Goal: Task Accomplishment & Management: Complete application form

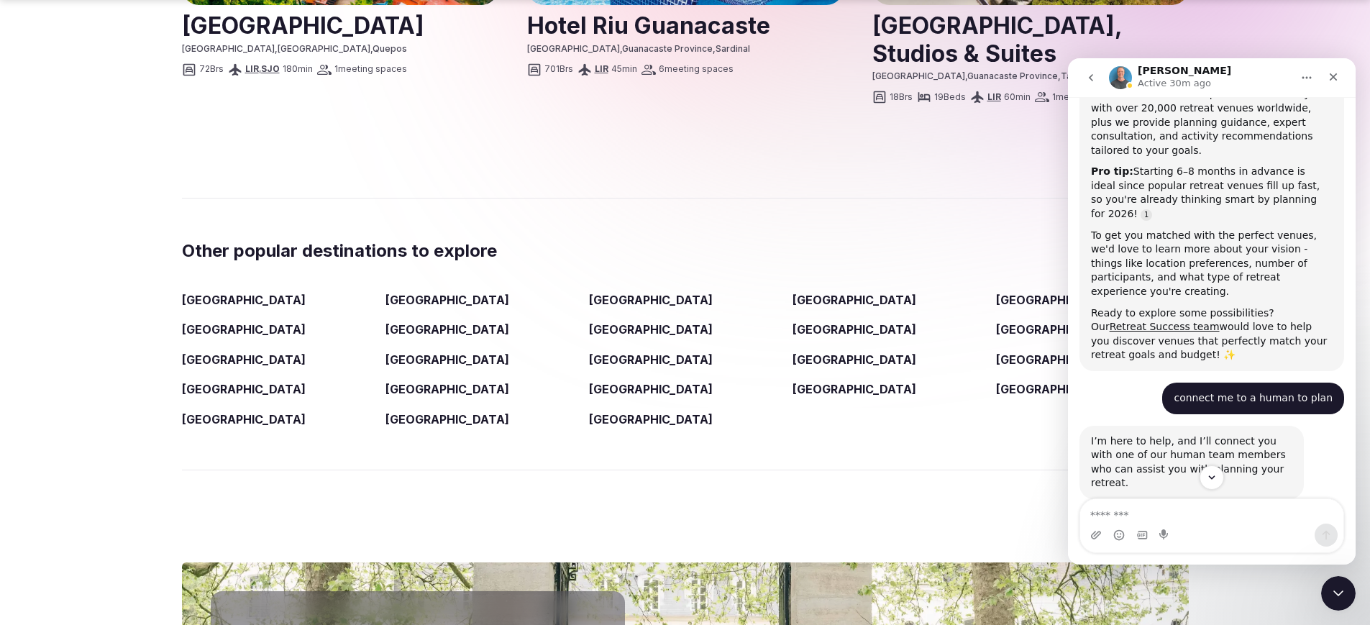
scroll to position [287, 0]
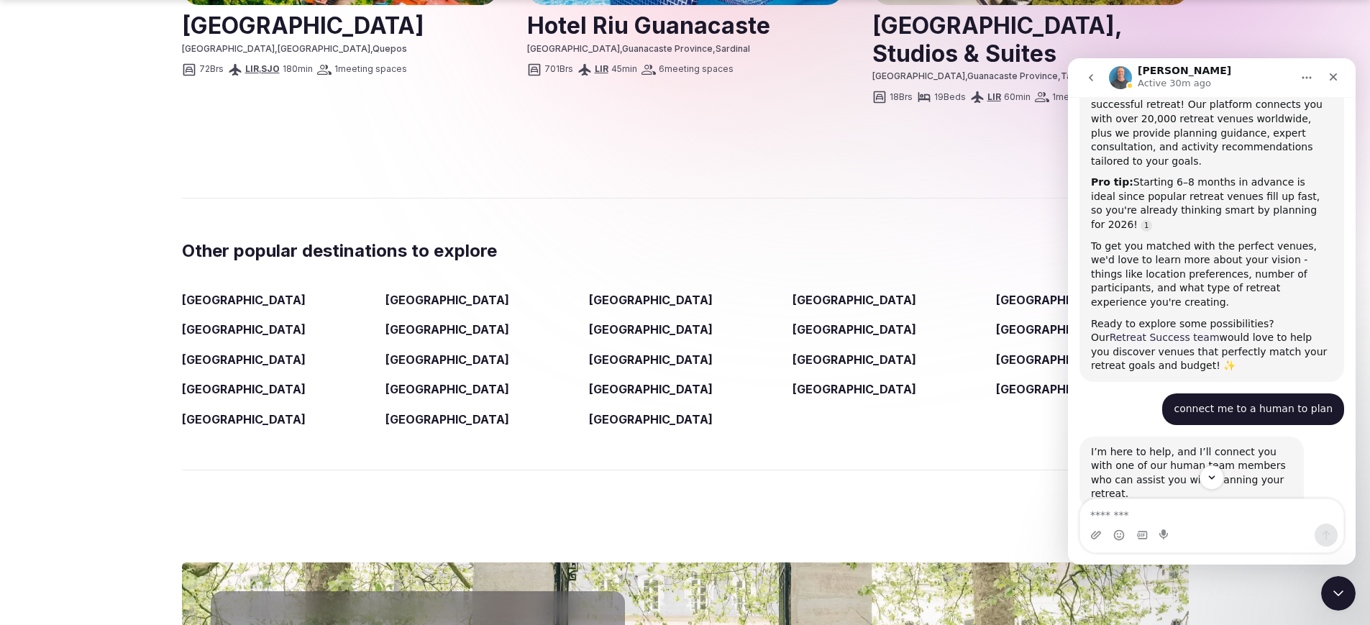
click at [1134, 331] on link "Retreat Success team" at bounding box center [1164, 337] width 110 height 12
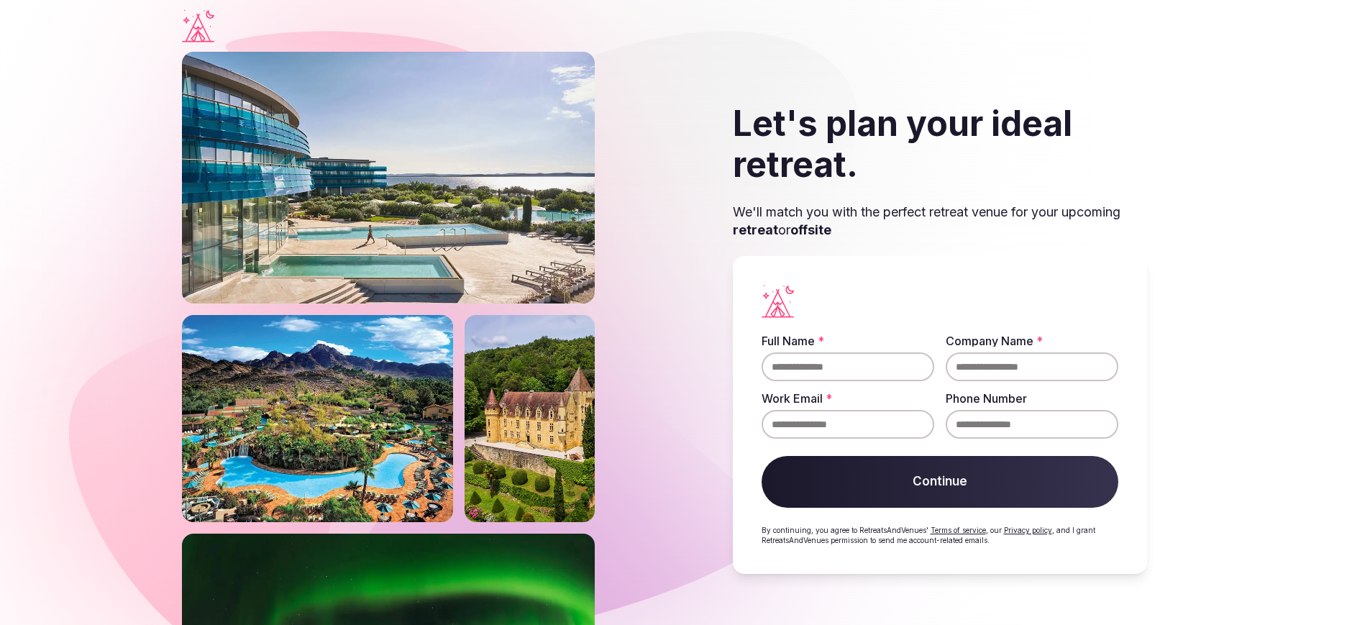
click at [764, 381] on input "Full Name *" at bounding box center [847, 366] width 173 height 29
type input "**********"
click at [896, 439] on input "**********" at bounding box center [847, 424] width 173 height 29
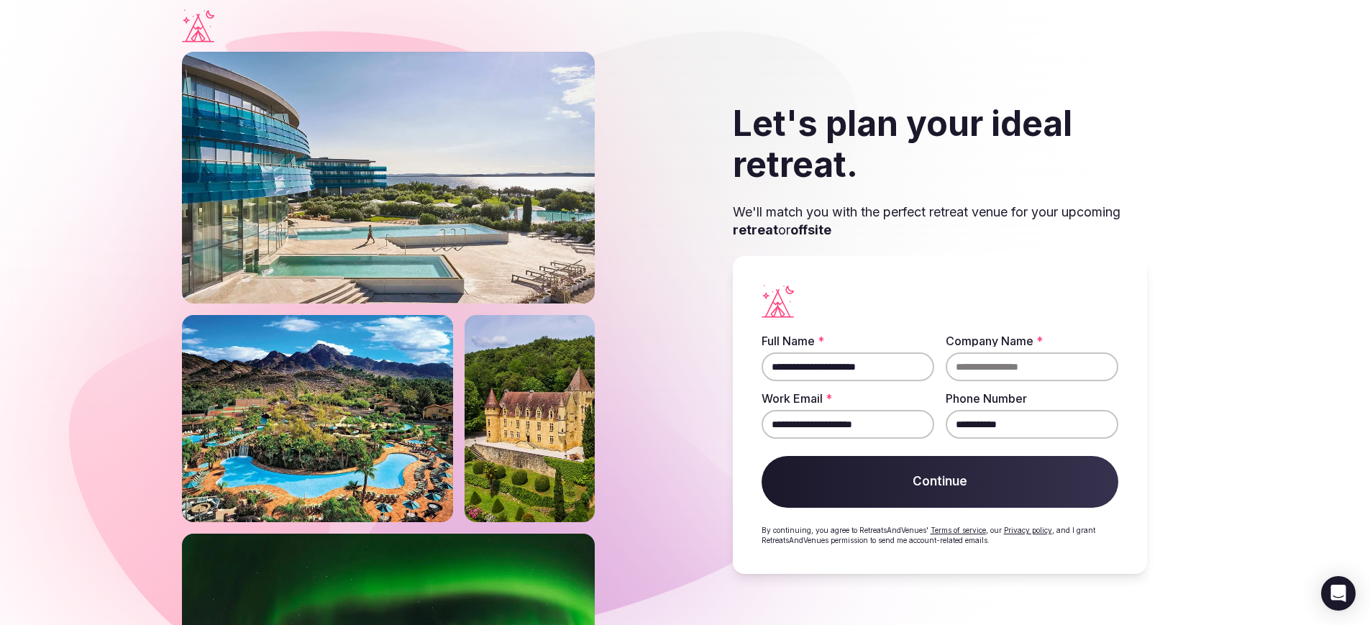
drag, startPoint x: 892, startPoint y: 479, endPoint x: 701, endPoint y: 473, distance: 191.3
click at [733, 473] on div "**********" at bounding box center [940, 415] width 414 height 318
type input "**********"
click at [960, 381] on input "Company Name *" at bounding box center [1032, 366] width 173 height 29
type input "**********"
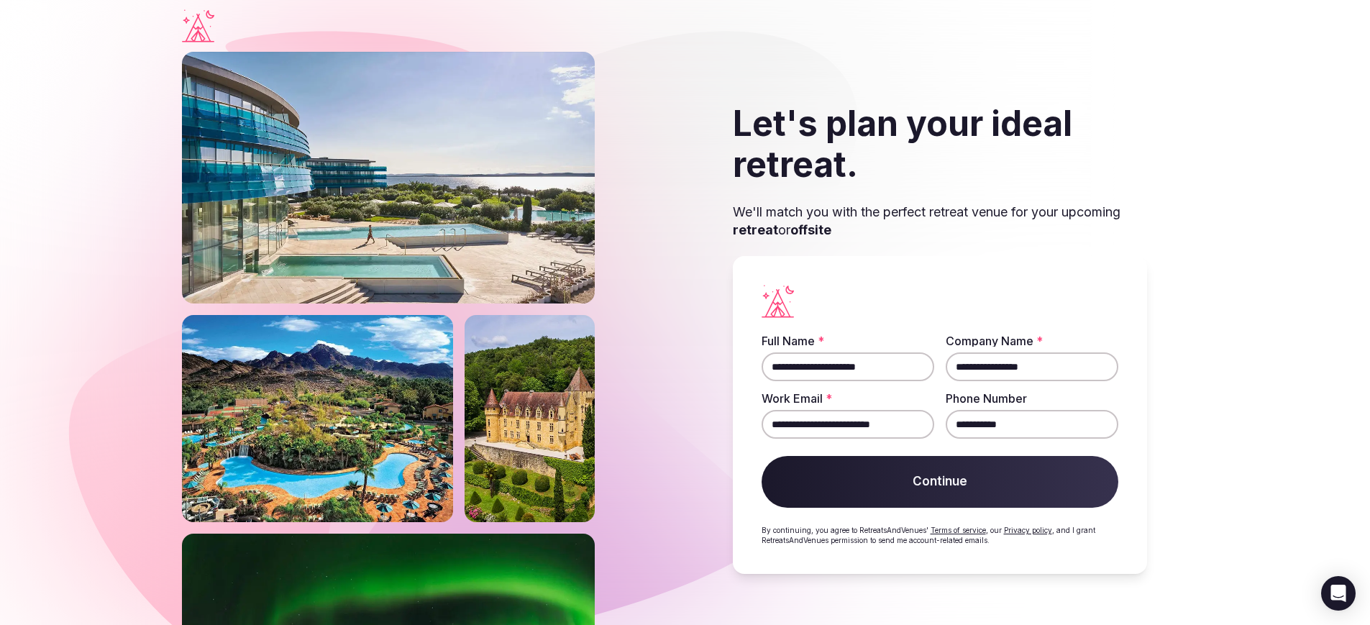
click at [939, 472] on button "Continue" at bounding box center [939, 482] width 357 height 52
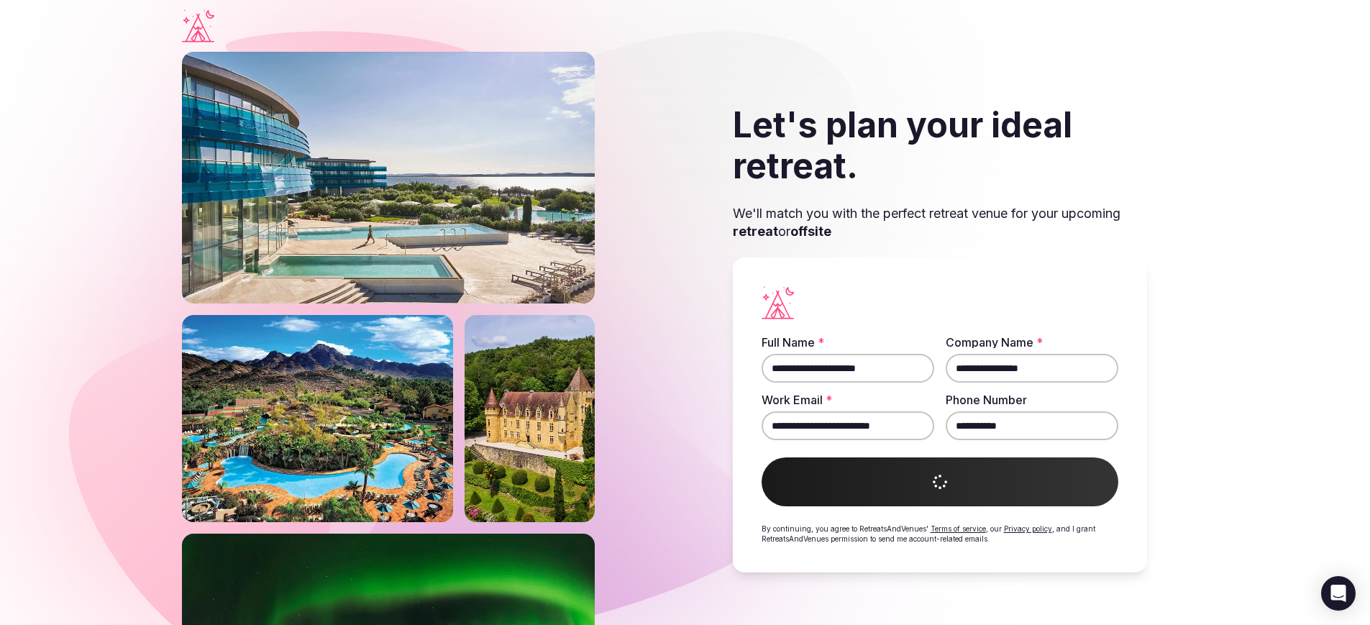
scroll to position [76, 0]
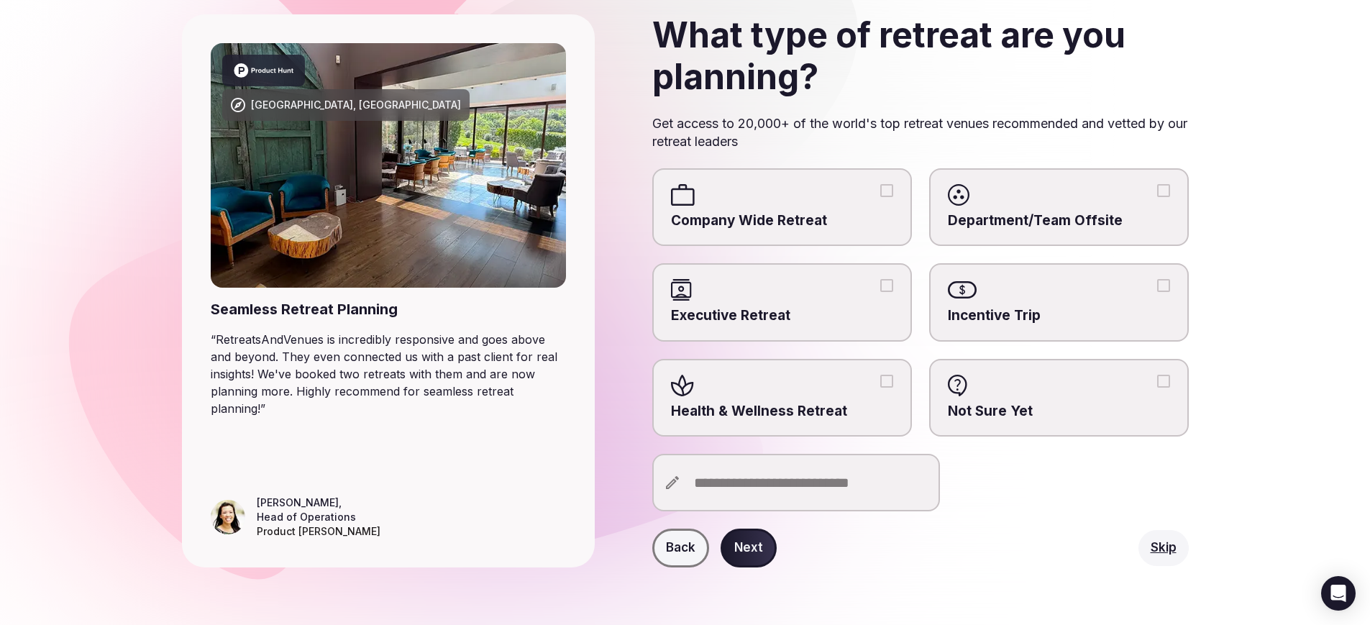
scroll to position [196, 0]
click at [795, 421] on span "Health & Wellness Retreat" at bounding box center [782, 411] width 222 height 19
click at [880, 388] on button "Health & Wellness Retreat" at bounding box center [886, 381] width 13 height 13
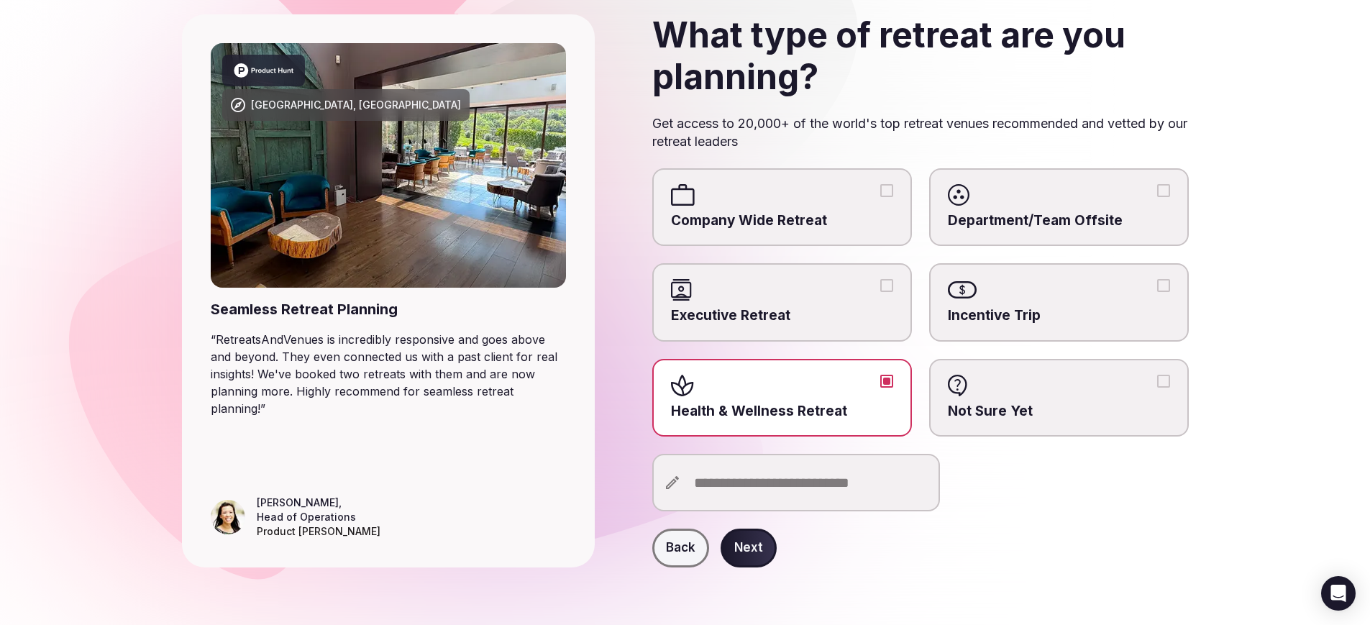
click at [769, 511] on input "text" at bounding box center [796, 483] width 288 height 58
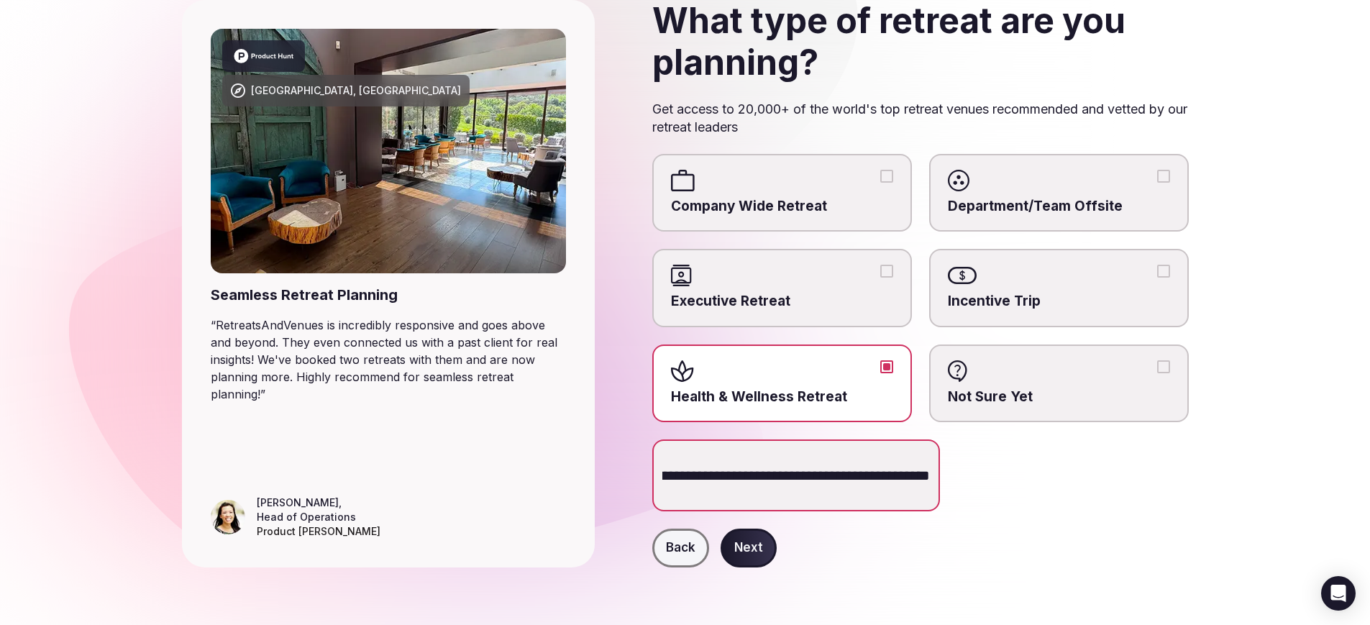
scroll to position [290, 0]
type input "**********"
click at [777, 529] on button "Next" at bounding box center [748, 547] width 56 height 39
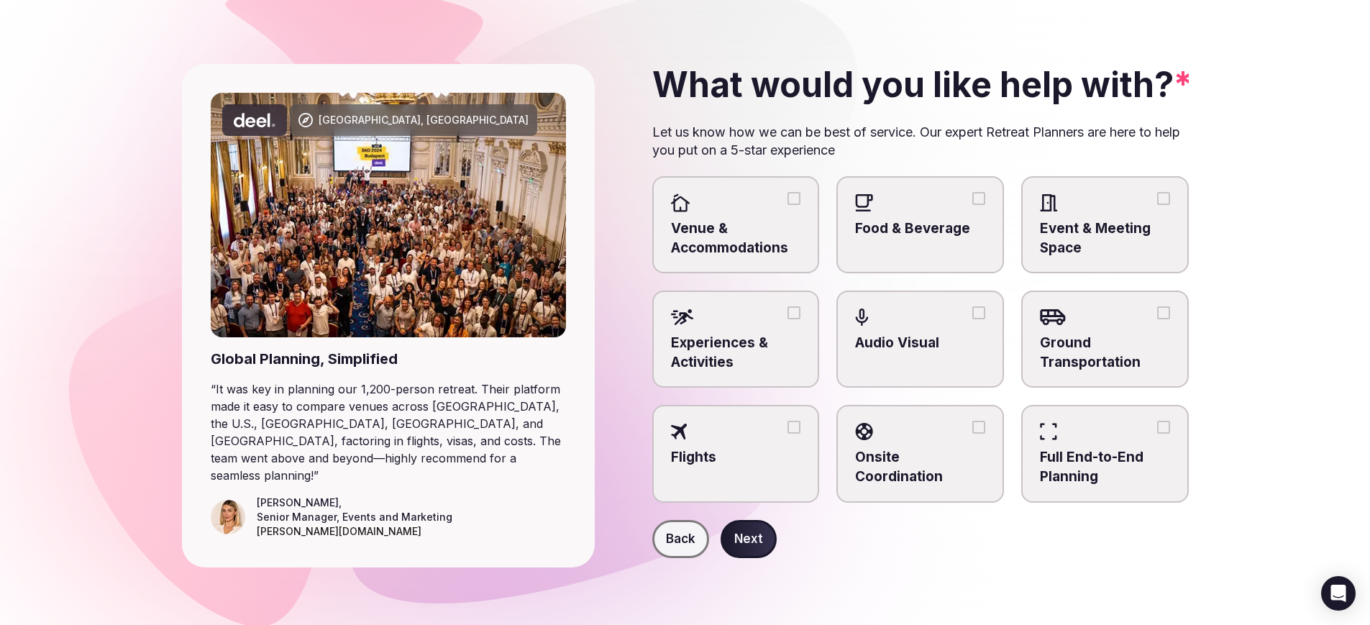
scroll to position [209, 0]
click at [790, 219] on span "Venue & Accommodations" at bounding box center [736, 238] width 130 height 38
click at [790, 192] on button "Venue & Accommodations" at bounding box center [793, 198] width 13 height 13
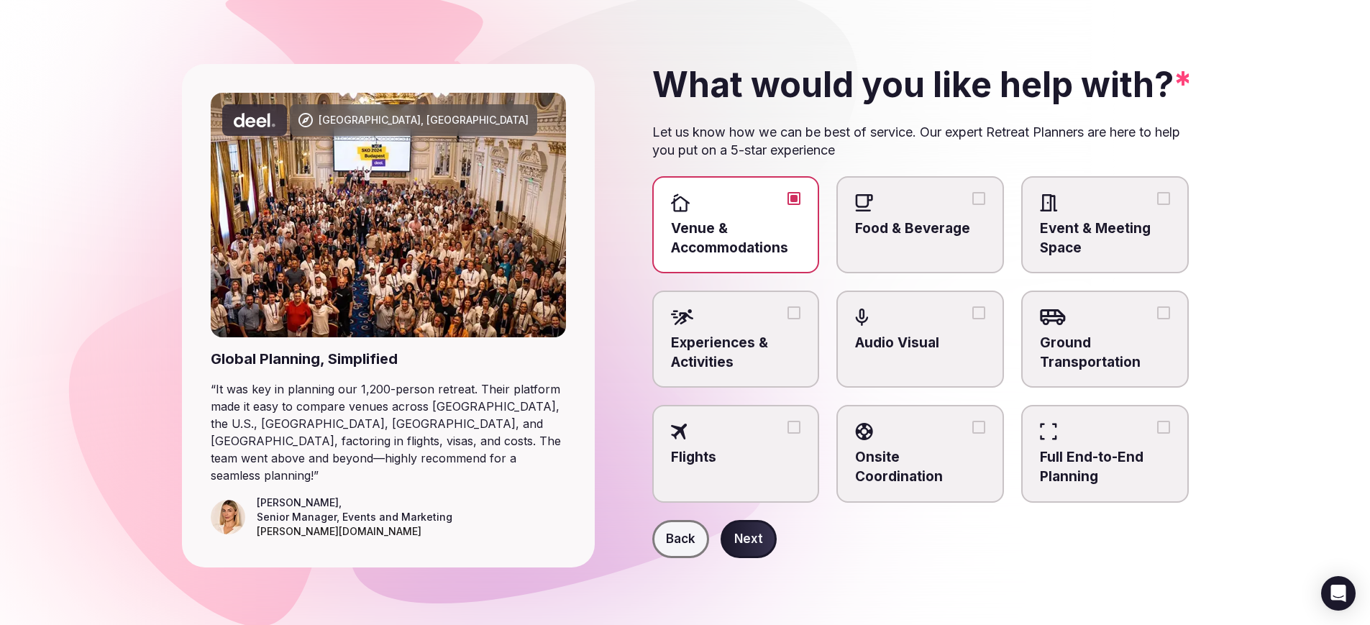
click at [790, 306] on div at bounding box center [736, 317] width 130 height 22
click at [790, 306] on button "Experiences & Activities" at bounding box center [793, 312] width 13 height 13
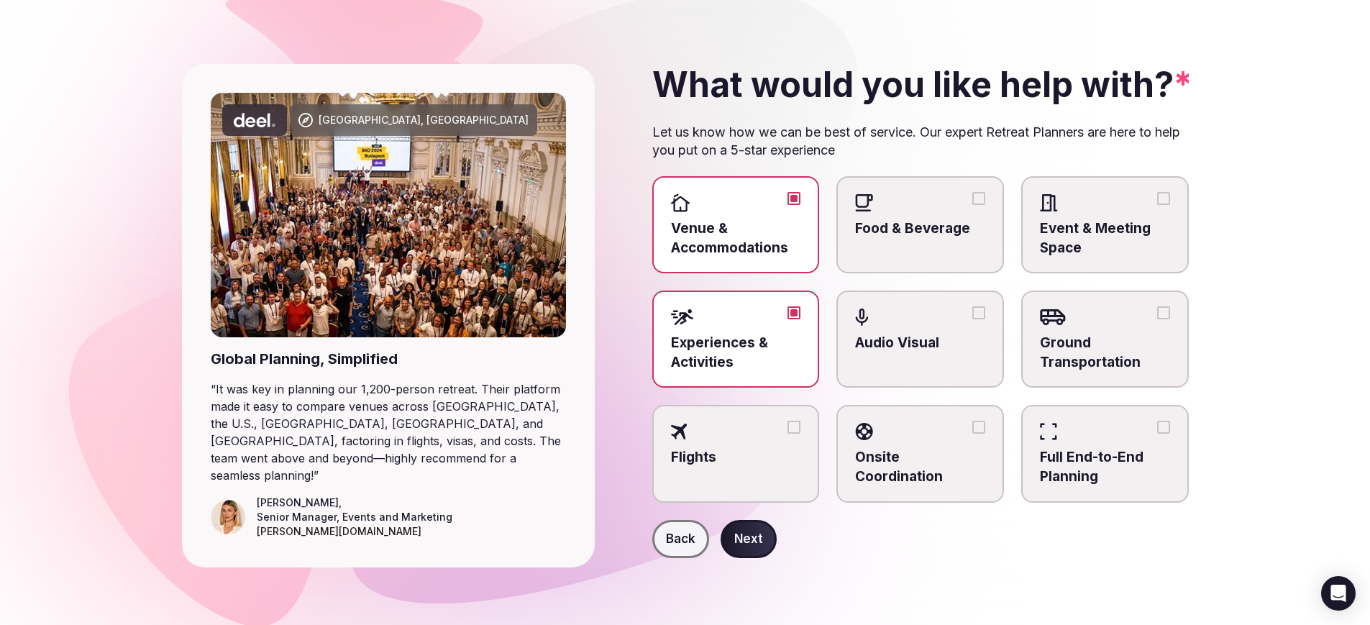
drag, startPoint x: 944, startPoint y: 188, endPoint x: 966, endPoint y: 187, distance: 22.3
click at [945, 219] on span "Food & Beverage" at bounding box center [920, 228] width 130 height 19
click at [972, 192] on button "Food & Beverage" at bounding box center [978, 198] width 13 height 13
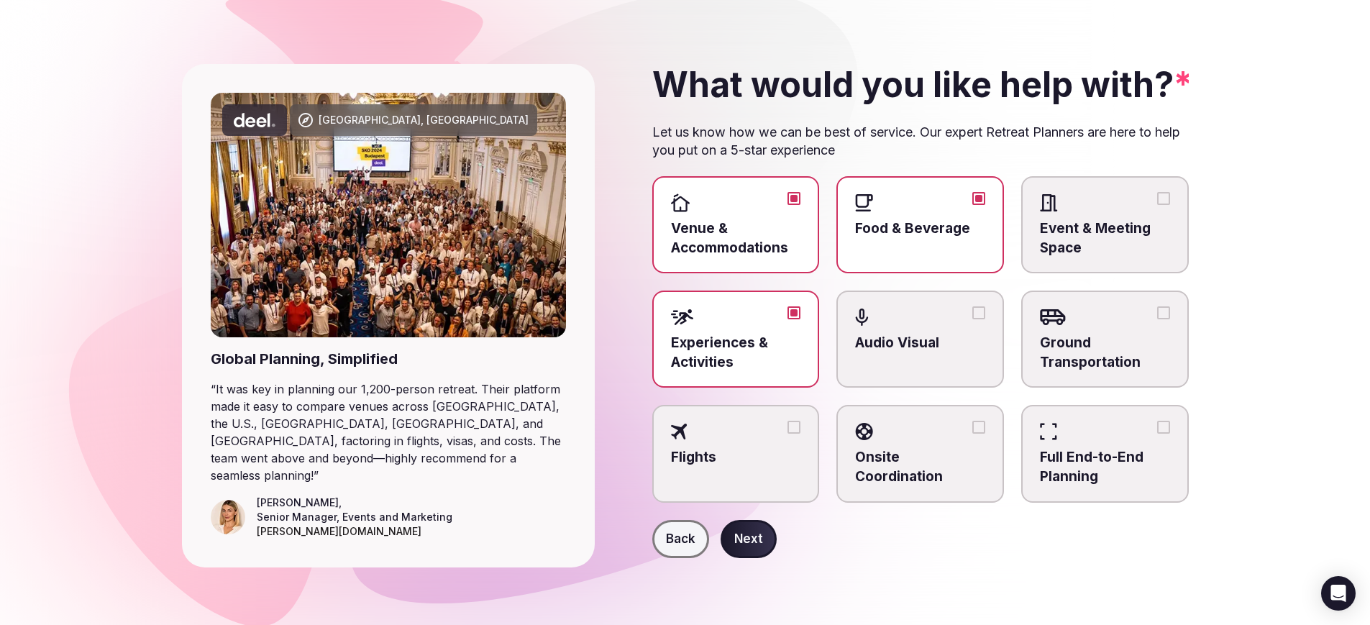
click at [1110, 219] on span "Event & Meeting Space" at bounding box center [1105, 238] width 130 height 38
click at [1157, 192] on button "Event & Meeting Space" at bounding box center [1163, 198] width 13 height 13
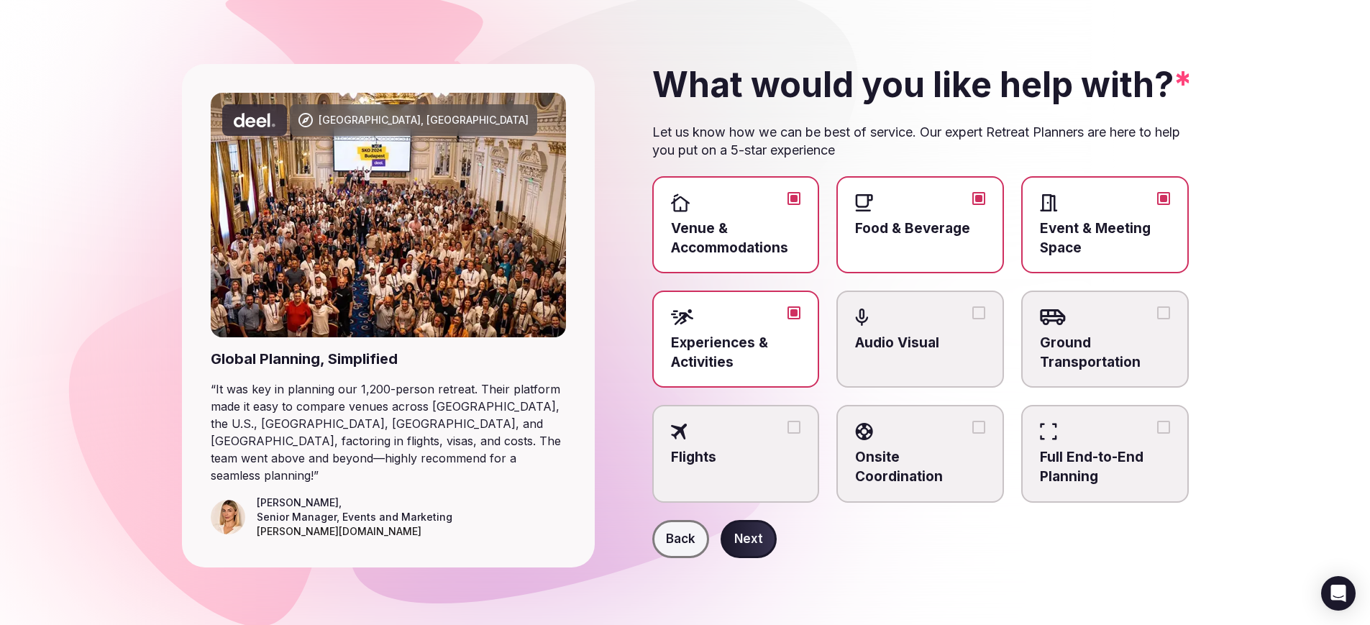
click at [1130, 313] on label "Ground Transportation" at bounding box center [1105, 338] width 168 height 97
click at [1157, 313] on button "Ground Transportation" at bounding box center [1163, 312] width 13 height 13
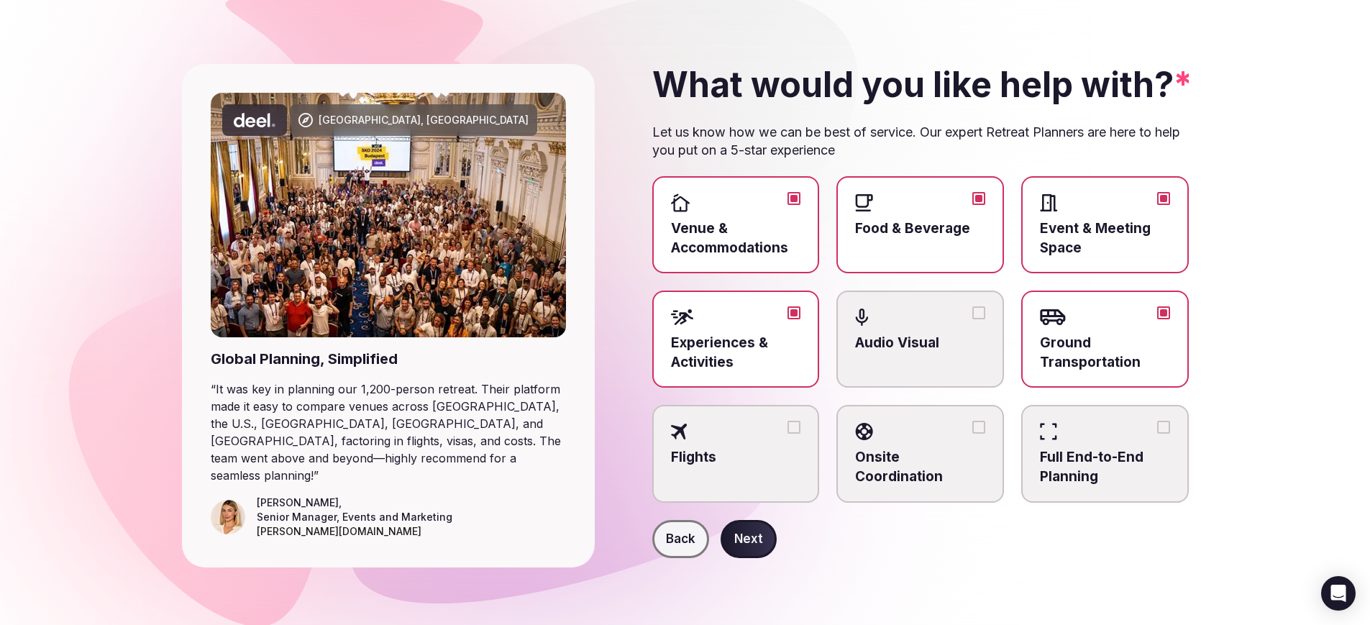
click at [966, 334] on span "Audio Visual" at bounding box center [920, 343] width 130 height 19
click at [972, 319] on button "Audio Visual" at bounding box center [978, 312] width 13 height 13
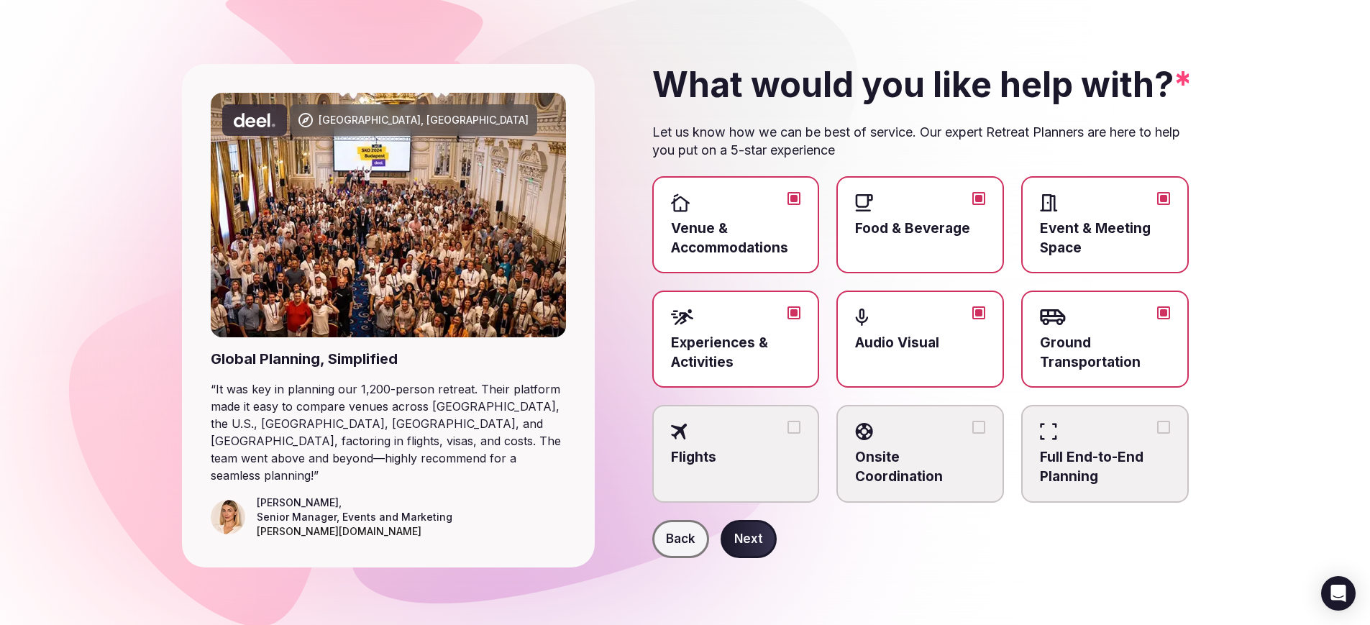
click at [968, 454] on span "Onsite Coordination" at bounding box center [920, 467] width 130 height 38
click at [972, 434] on button "Onsite Coordination" at bounding box center [978, 427] width 13 height 13
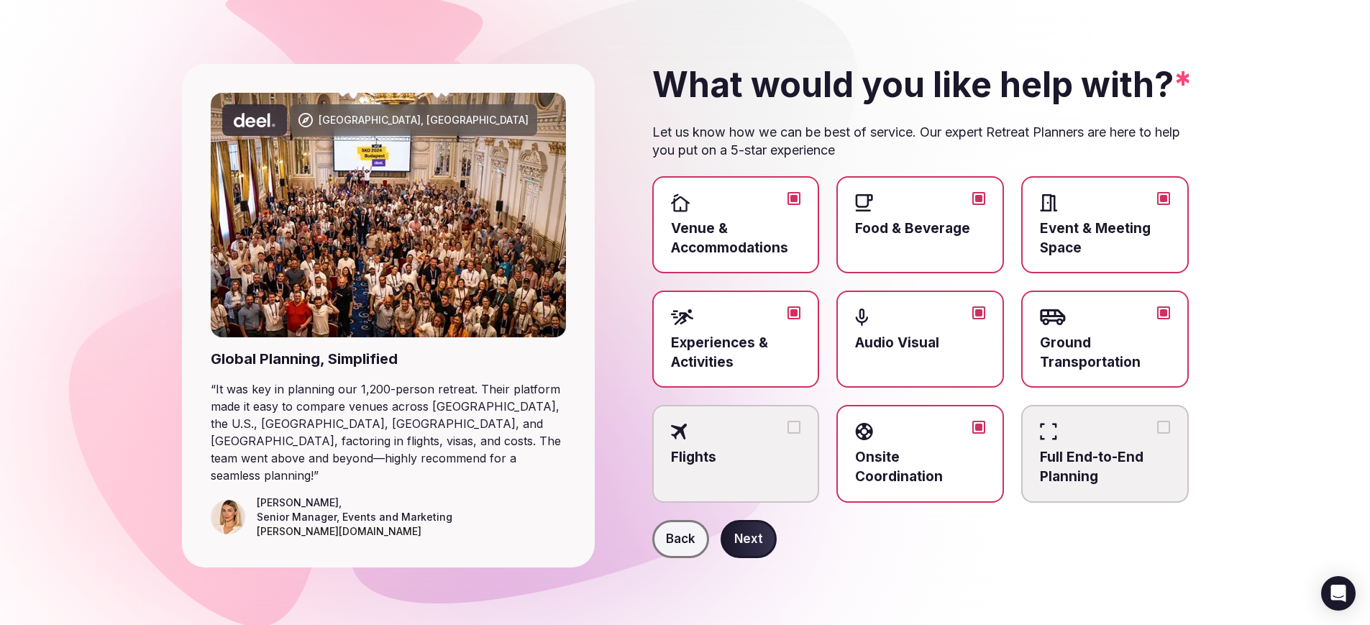
click at [1099, 447] on label "Full End-to-End Planning" at bounding box center [1105, 453] width 168 height 97
click at [1157, 434] on button "Full End-to-End Planning" at bounding box center [1163, 427] width 13 height 13
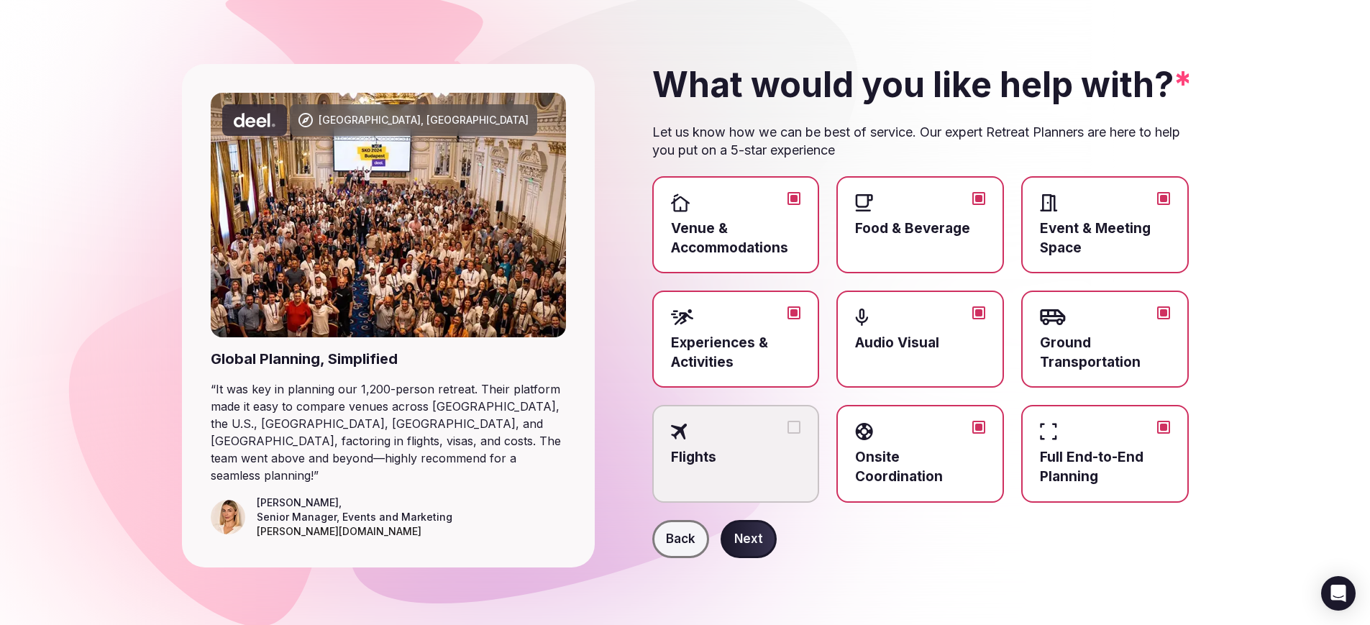
scroll to position [245, 0]
click at [775, 448] on span "Flights" at bounding box center [736, 457] width 130 height 19
click at [787, 424] on button "Flights" at bounding box center [793, 427] width 13 height 13
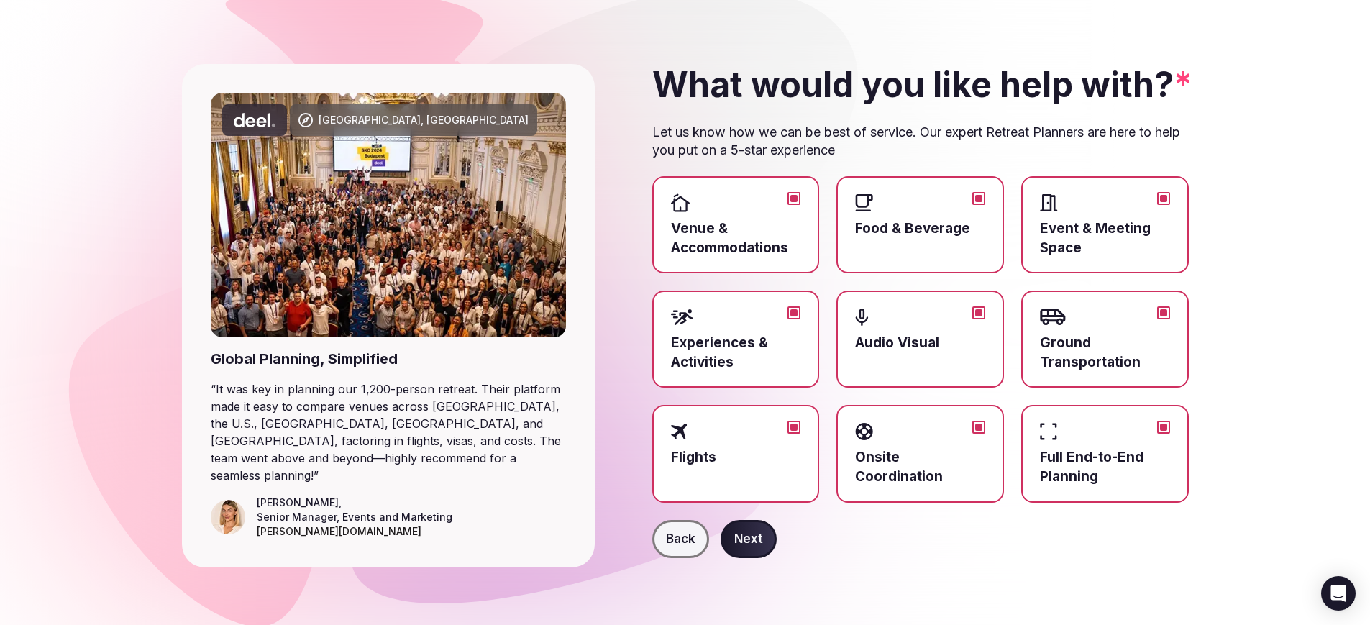
click at [774, 528] on button "Next" at bounding box center [748, 539] width 56 height 39
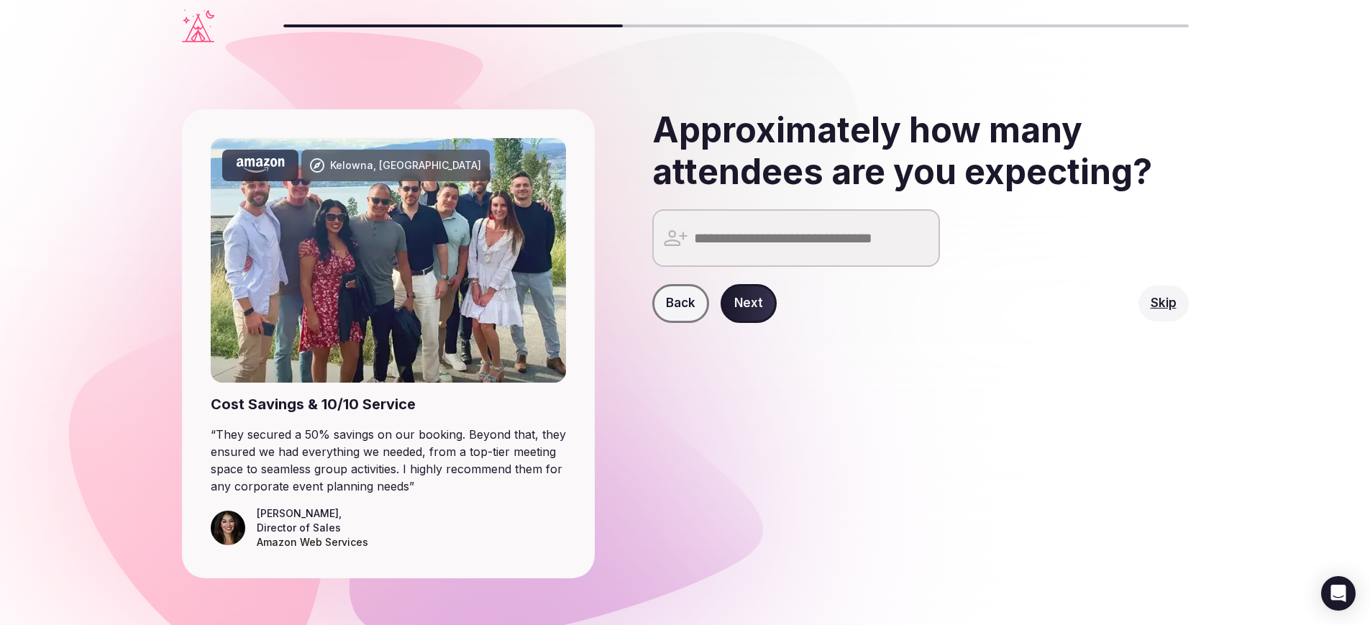
click at [715, 267] on input "number" at bounding box center [796, 238] width 288 height 58
type input "**"
click at [777, 323] on button "Next" at bounding box center [748, 303] width 56 height 39
click at [776, 323] on button "Next" at bounding box center [748, 303] width 56 height 39
drag, startPoint x: 795, startPoint y: 334, endPoint x: 735, endPoint y: 337, distance: 59.7
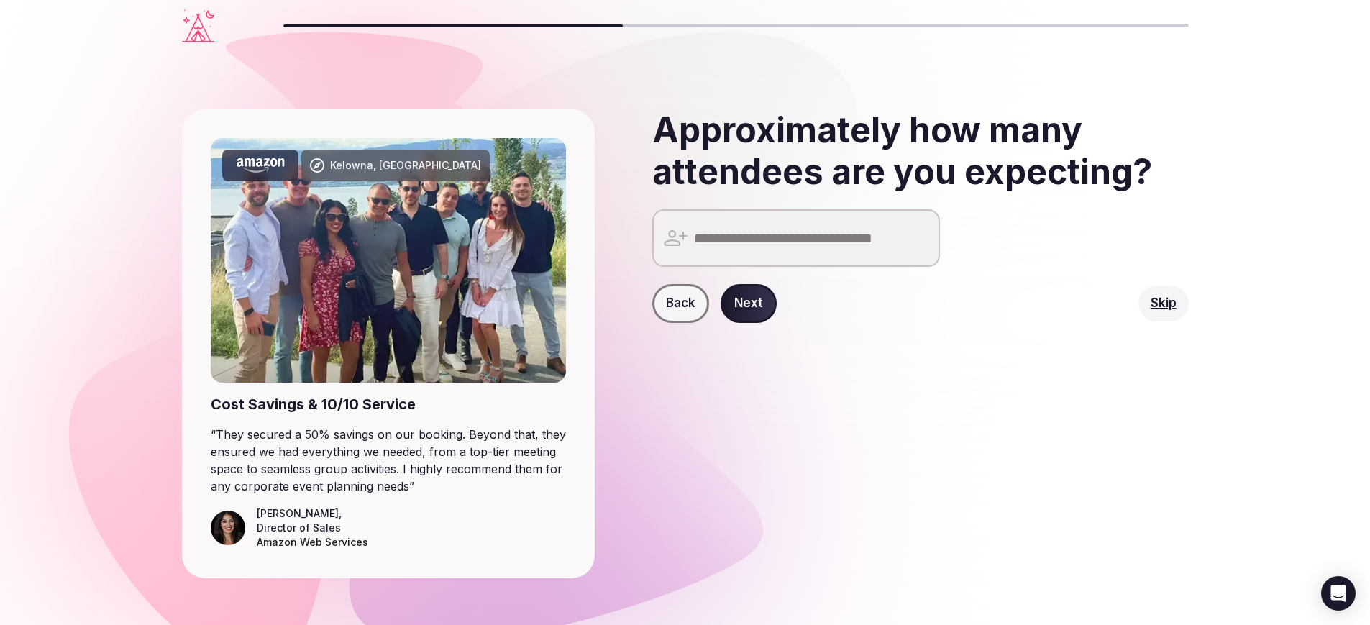
click at [735, 267] on input "number" at bounding box center [796, 238] width 288 height 58
type input "**"
click at [777, 323] on button "Next" at bounding box center [748, 303] width 56 height 39
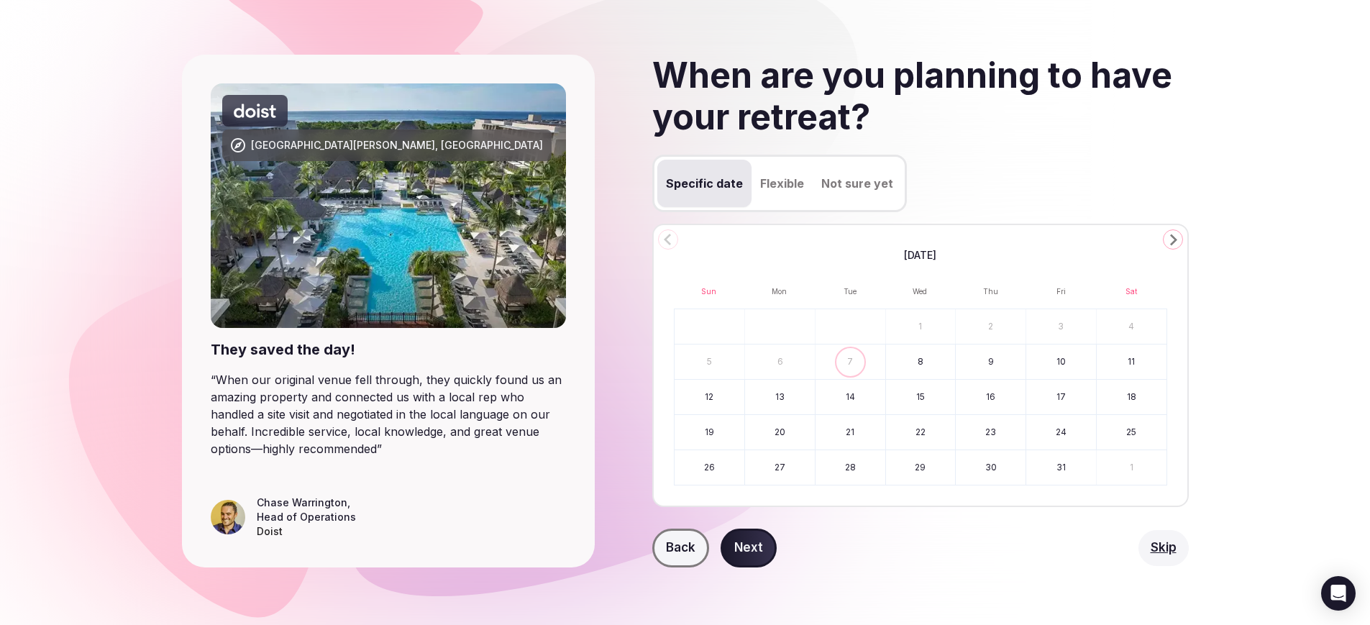
scroll to position [129, 0]
click at [1170, 234] on polygon "Go to the Next Month" at bounding box center [1173, 240] width 7 height 12
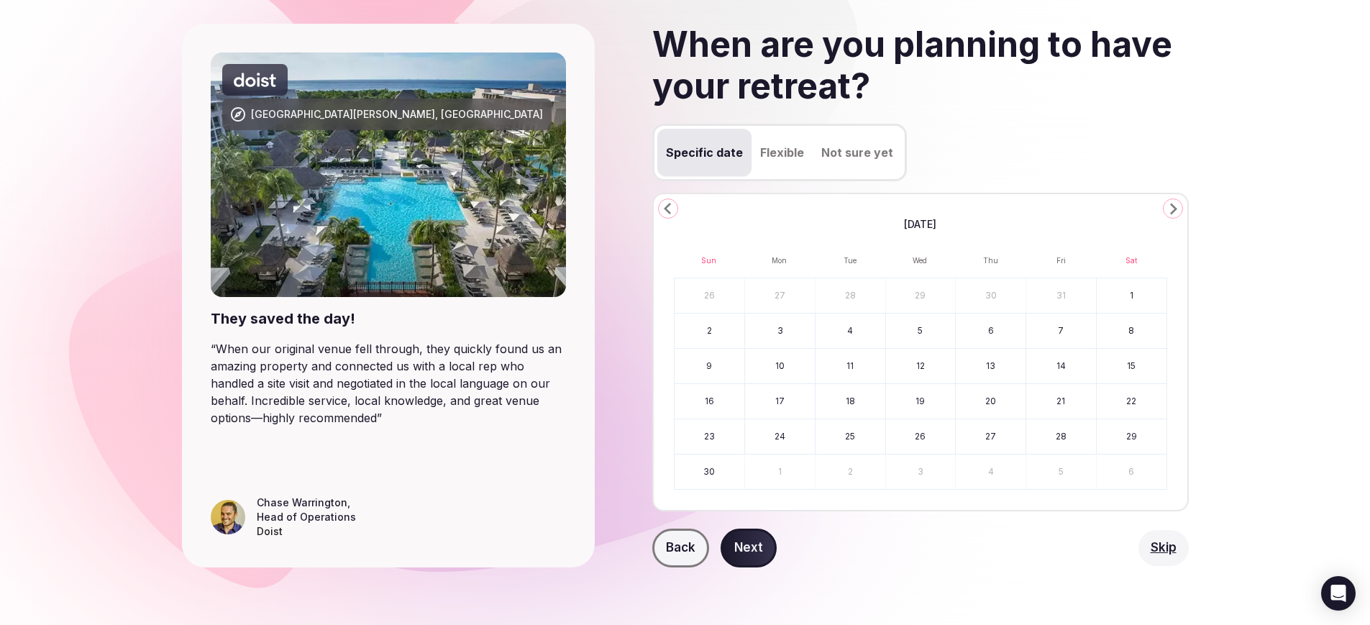
click at [1170, 215] on polygon "Go to the Next Month" at bounding box center [1173, 209] width 7 height 12
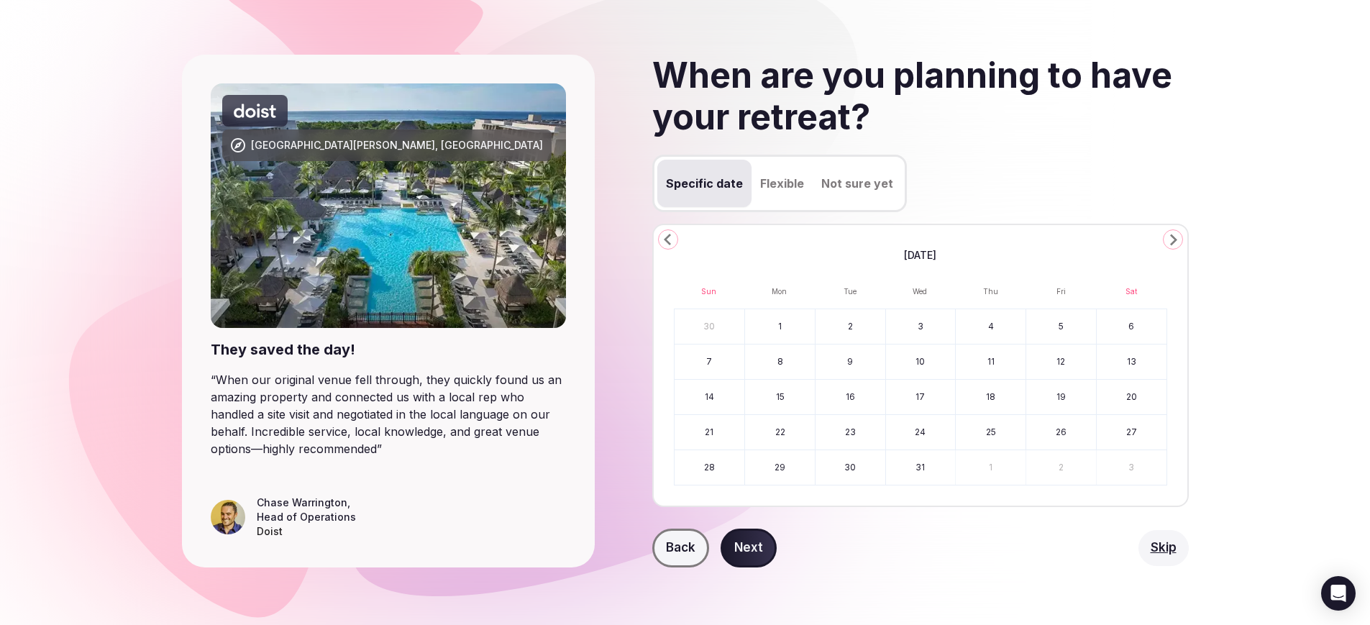
click at [1165, 231] on icon "Go to the Next Month" at bounding box center [1172, 239] width 17 height 17
click at [1166, 231] on icon "Go to the Next Month" at bounding box center [1172, 239] width 17 height 17
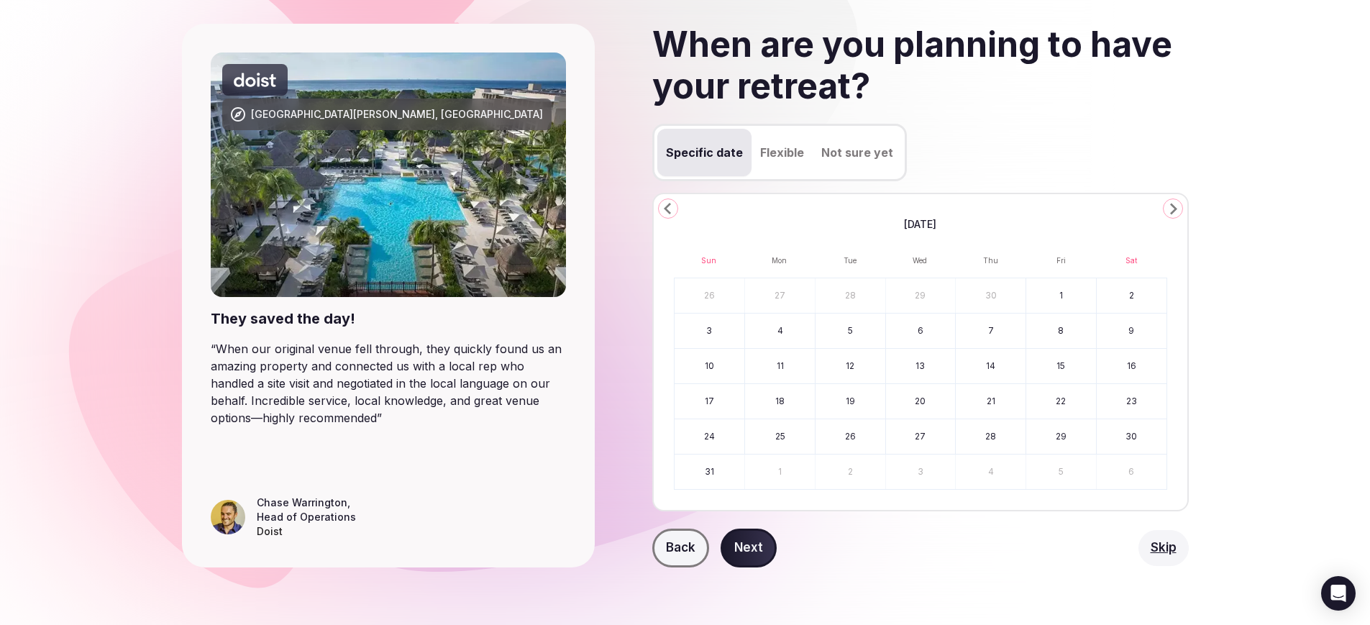
click at [1166, 217] on icon "Go to the Next Month" at bounding box center [1172, 208] width 17 height 17
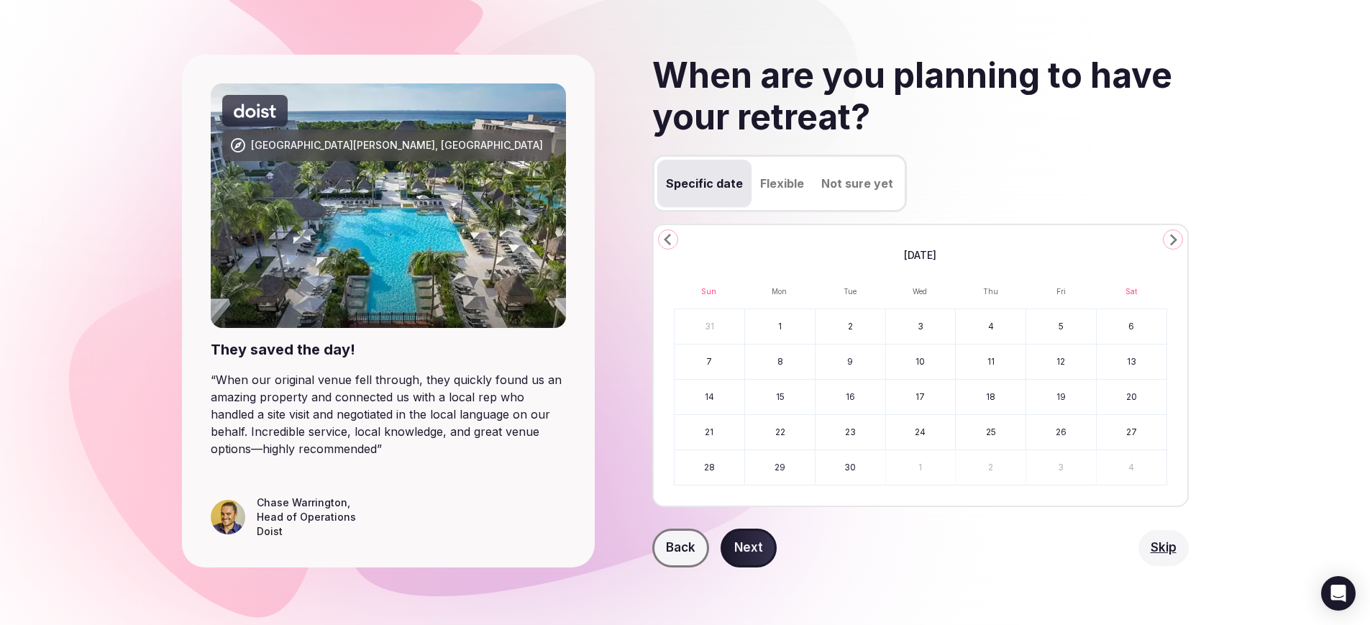
click at [1166, 231] on icon "Go to the Next Month" at bounding box center [1172, 239] width 17 height 17
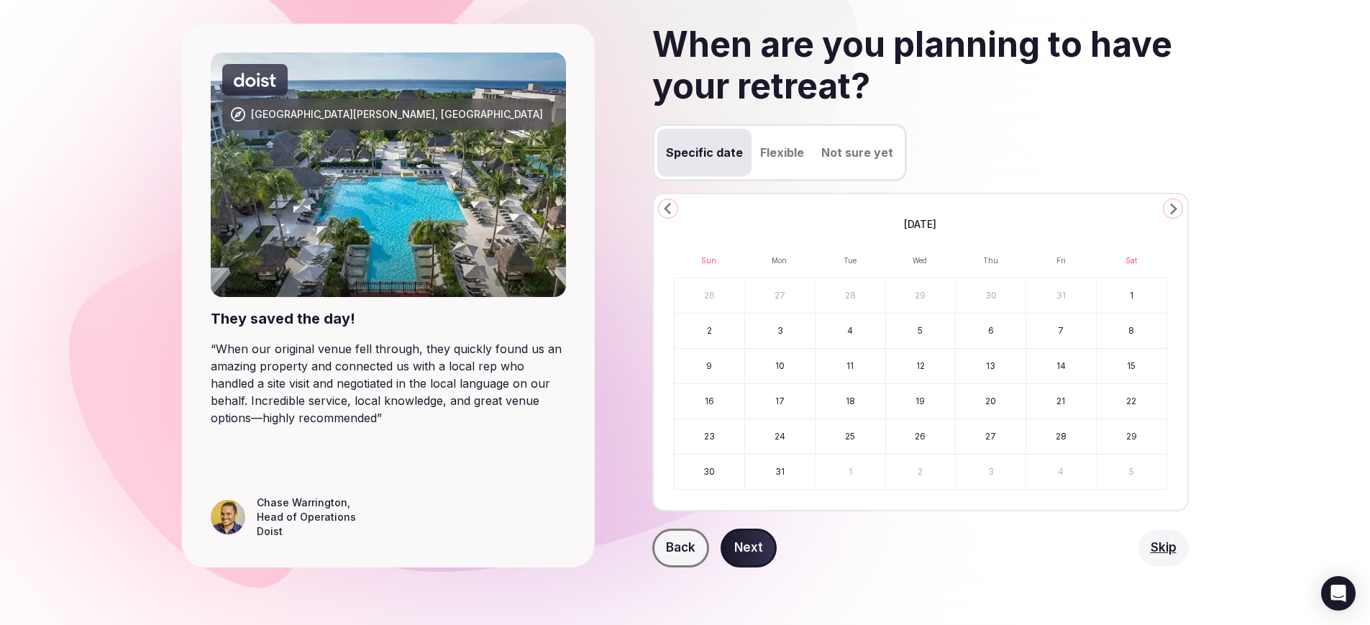
click at [1166, 217] on icon "Go to the Next Month" at bounding box center [1172, 208] width 17 height 17
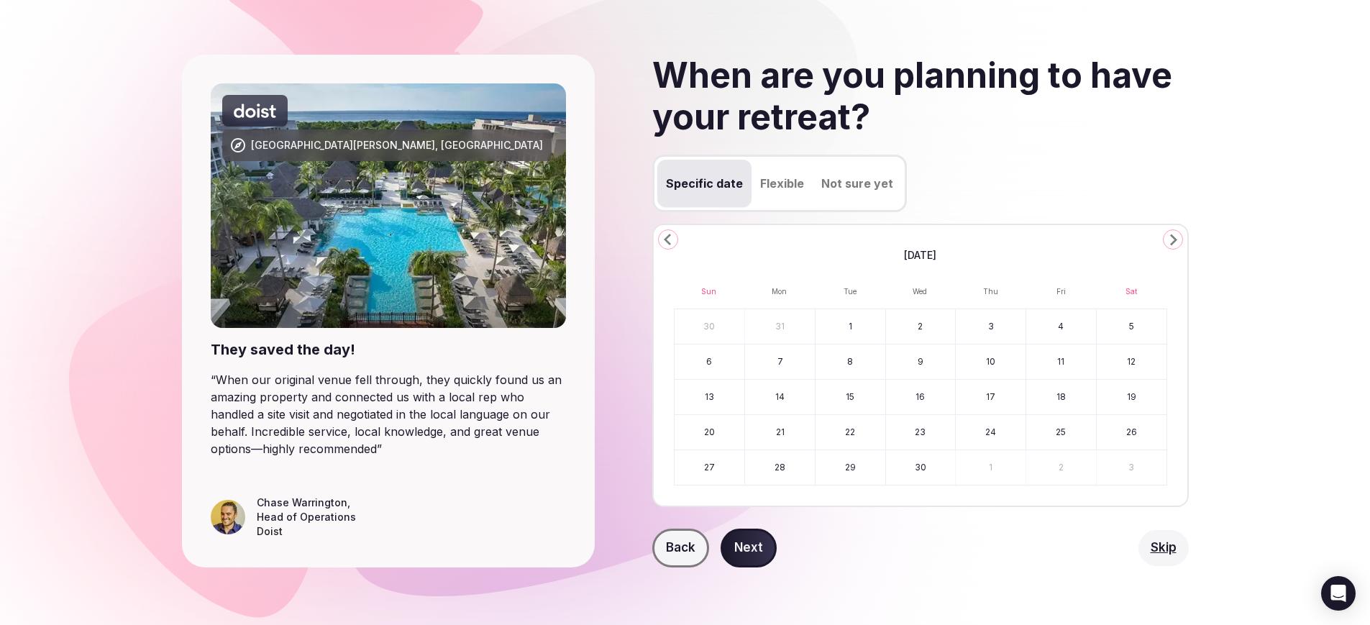
click at [1166, 231] on icon "Go to the Next Month" at bounding box center [1172, 239] width 17 height 17
click at [1165, 231] on icon "Go to the Next Month" at bounding box center [1172, 239] width 17 height 17
click at [677, 231] on icon "Go to the Previous Month" at bounding box center [667, 239] width 17 height 17
click at [852, 374] on button "10" at bounding box center [850, 361] width 70 height 35
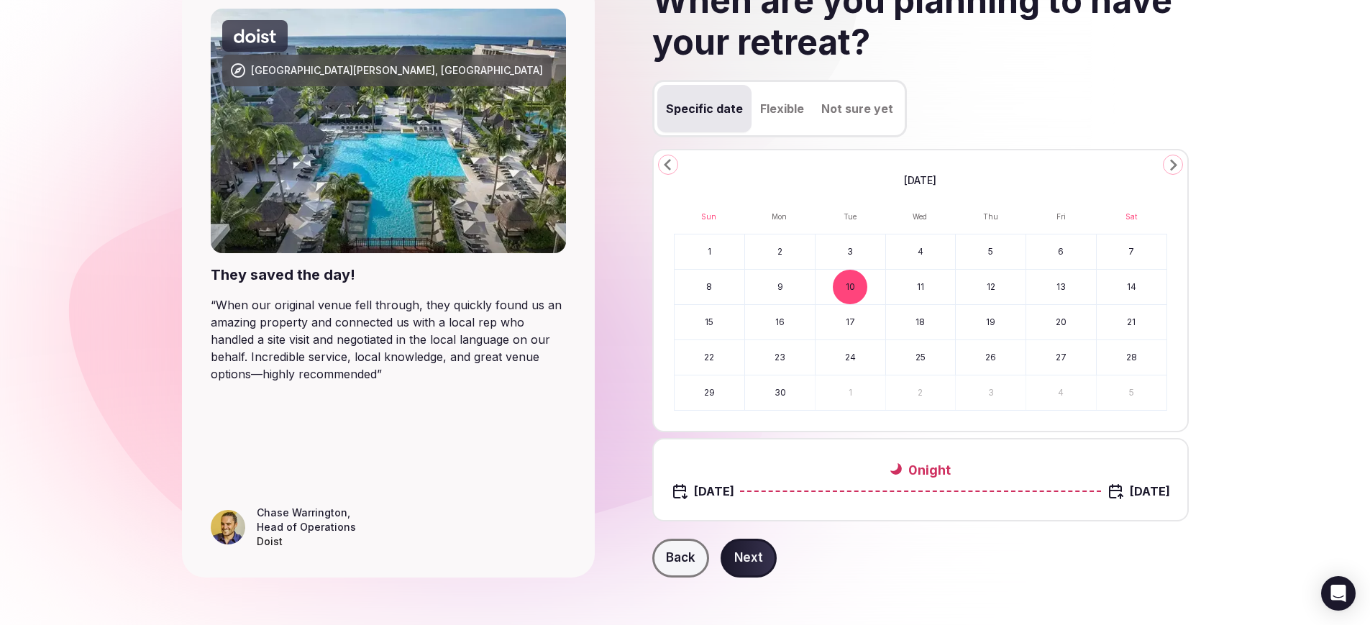
click at [795, 339] on button "16" at bounding box center [780, 322] width 70 height 35
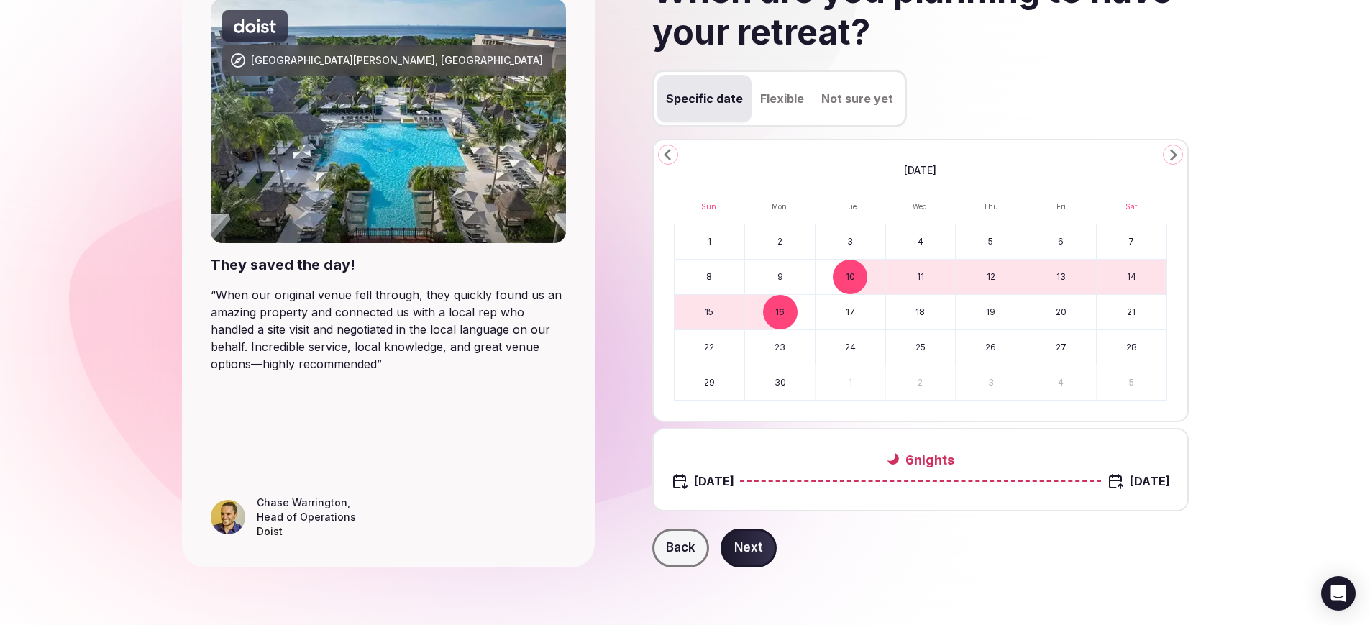
scroll to position [314, 0]
click at [777, 536] on button "Next" at bounding box center [748, 547] width 56 height 39
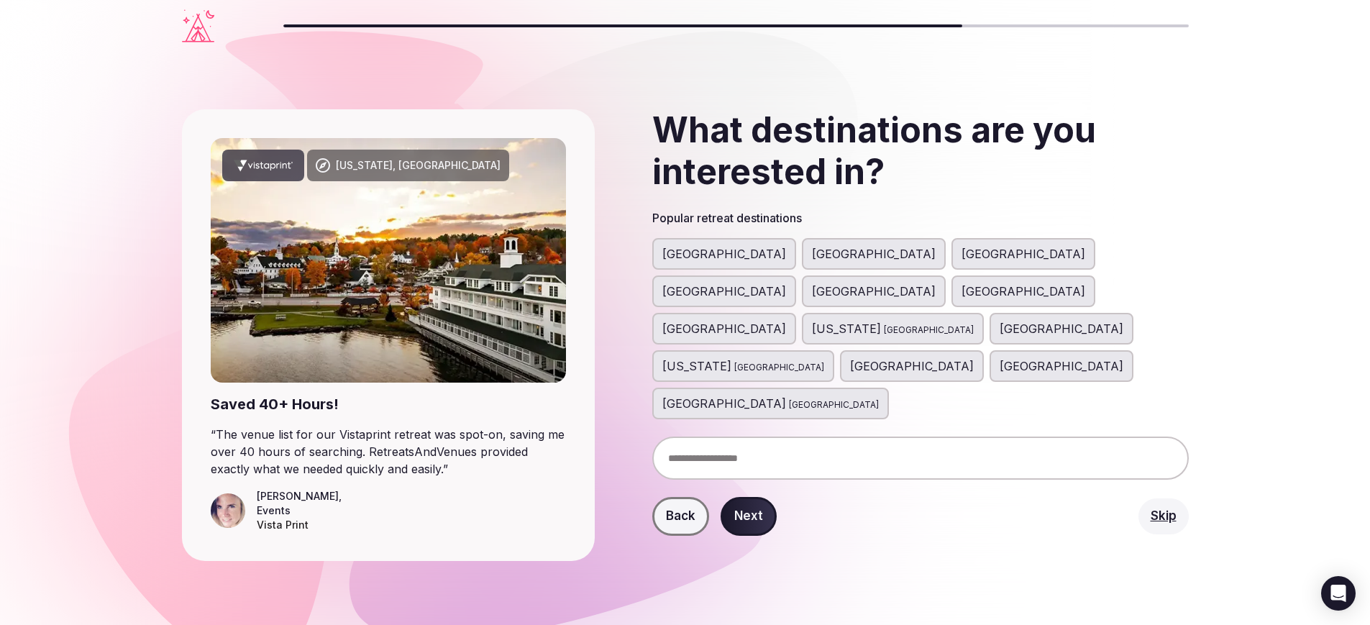
click at [961, 262] on span "[GEOGRAPHIC_DATA]" at bounding box center [1023, 253] width 124 height 17
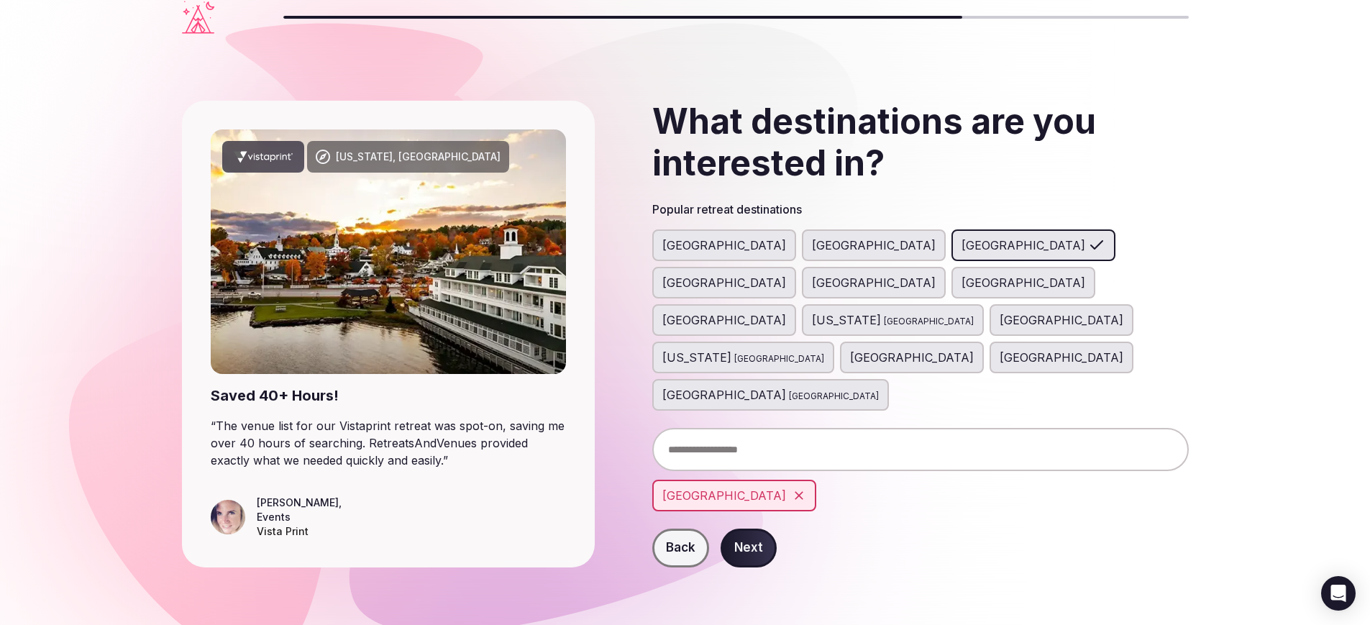
scroll to position [77, 0]
click at [836, 237] on span "[GEOGRAPHIC_DATA]" at bounding box center [874, 245] width 124 height 17
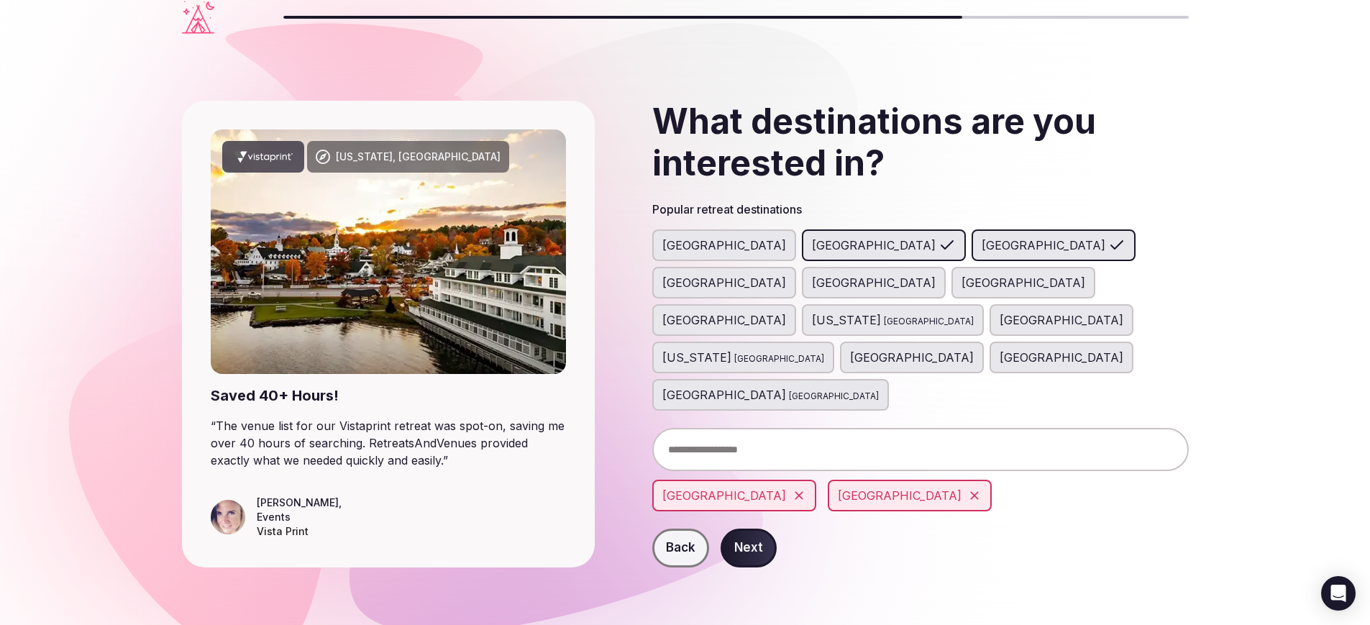
click at [777, 528] on button "Next" at bounding box center [748, 547] width 56 height 39
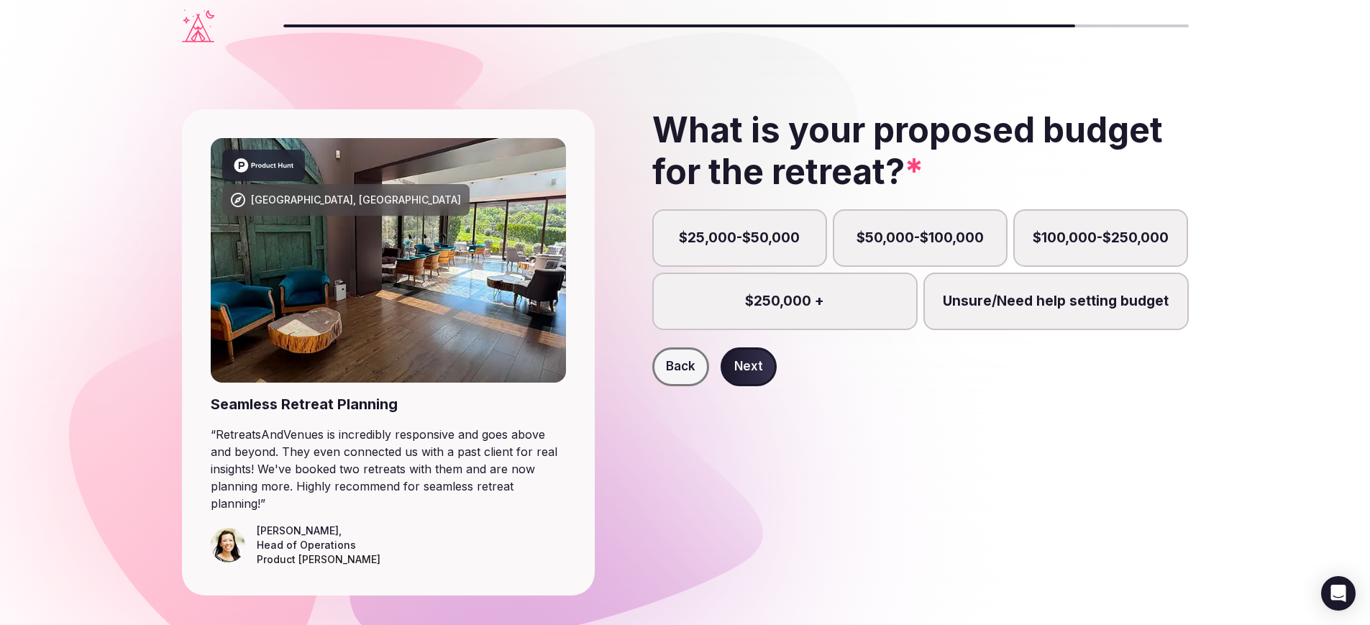
click at [708, 267] on label "$25,000-$50,000" at bounding box center [739, 238] width 175 height 58
click at [739, 253] on button "$25,000-$50,000" at bounding box center [746, 246] width 14 height 14
click at [1009, 330] on label "Unsure/Need help setting budget" at bounding box center [1055, 302] width 265 height 58
click at [1056, 316] on button "Unsure/Need help setting budget" at bounding box center [1063, 309] width 14 height 14
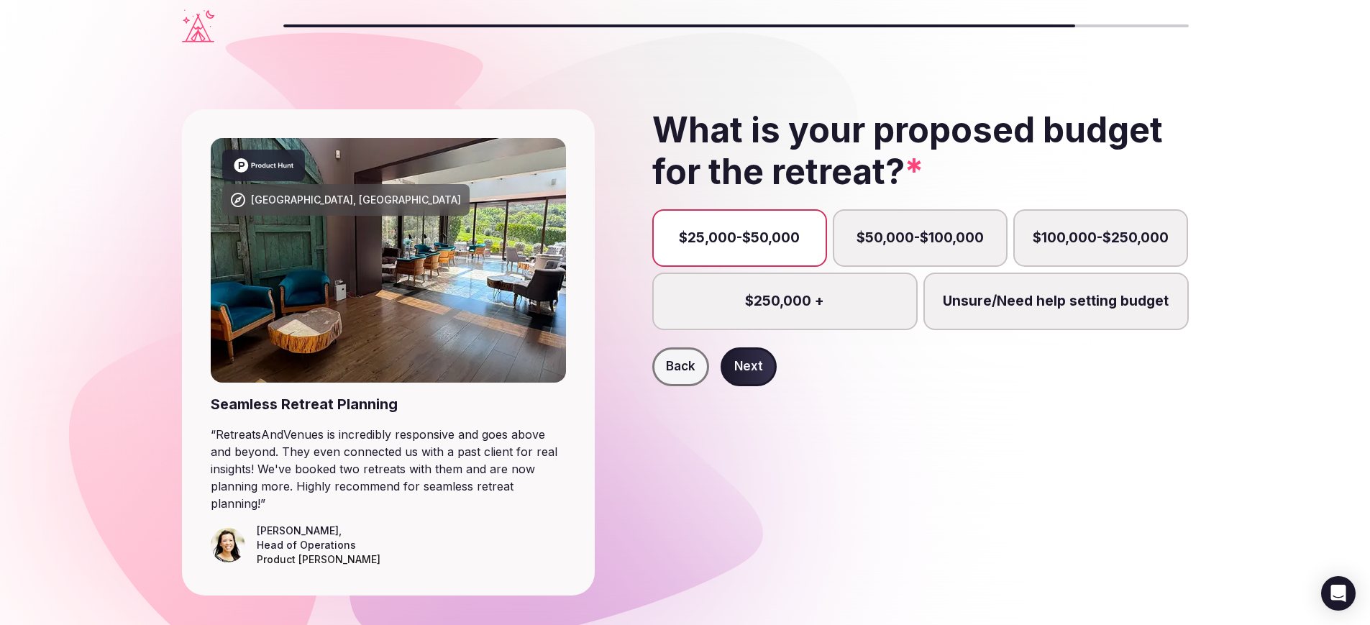
scroll to position [10, 0]
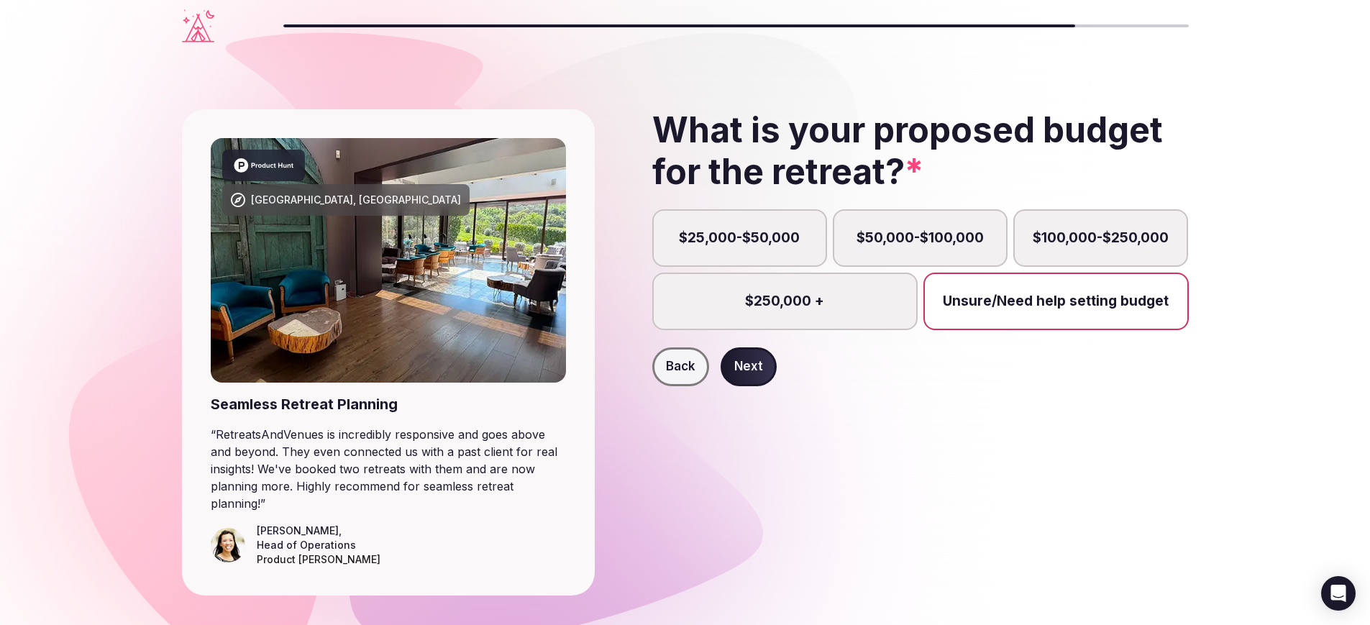
click at [768, 386] on button "Next" at bounding box center [748, 366] width 56 height 39
click at [721, 267] on label "$25,000-$50,000" at bounding box center [739, 238] width 175 height 58
click at [739, 253] on button "$25,000-$50,000" at bounding box center [746, 246] width 14 height 14
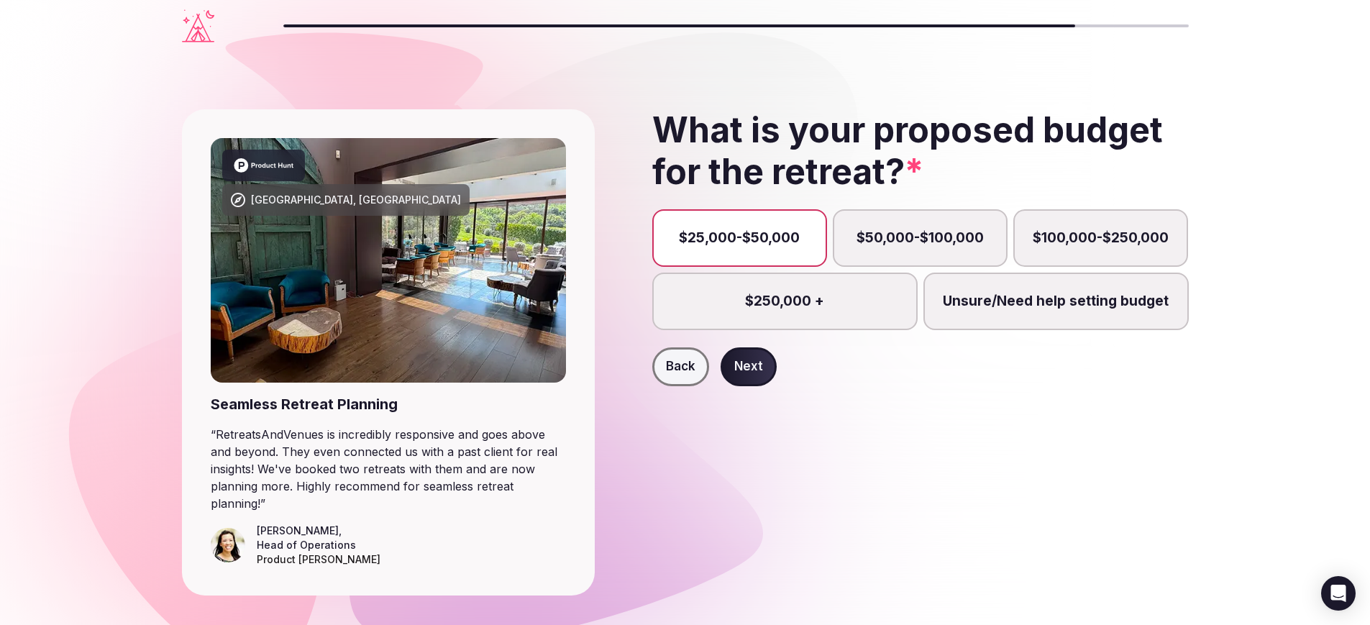
scroll to position [9, 0]
click at [777, 386] on button "Next" at bounding box center [748, 366] width 56 height 39
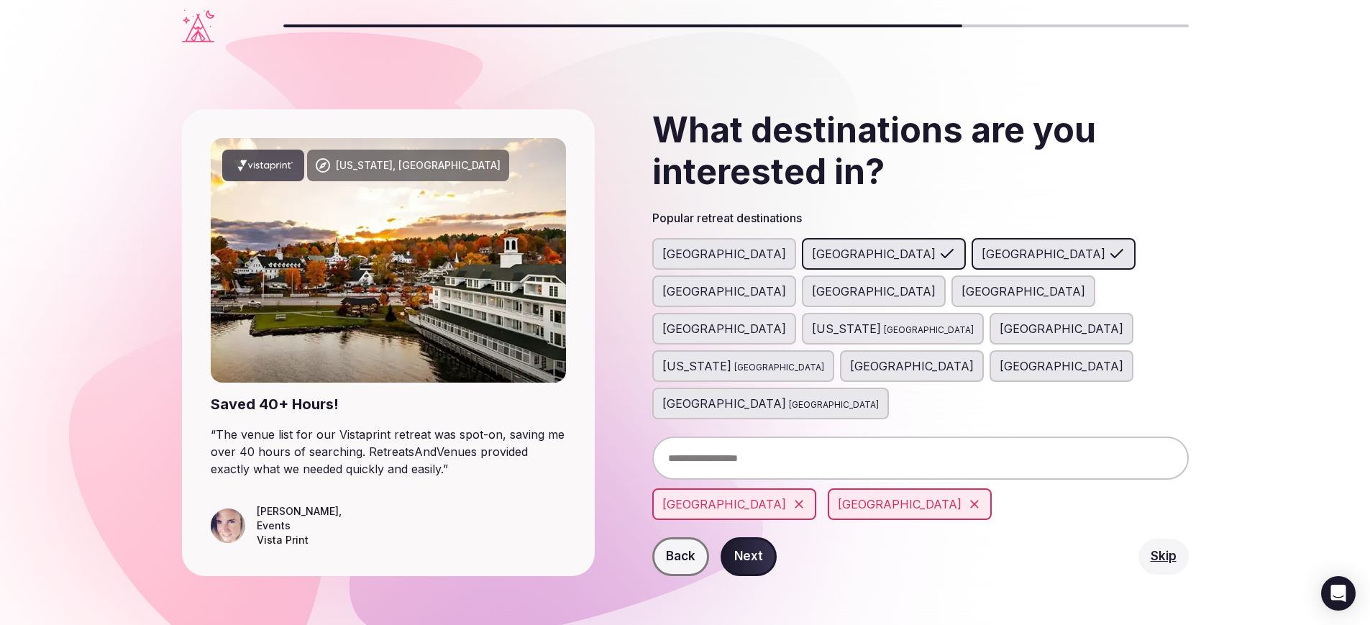
click at [777, 576] on button "Next" at bounding box center [748, 556] width 56 height 39
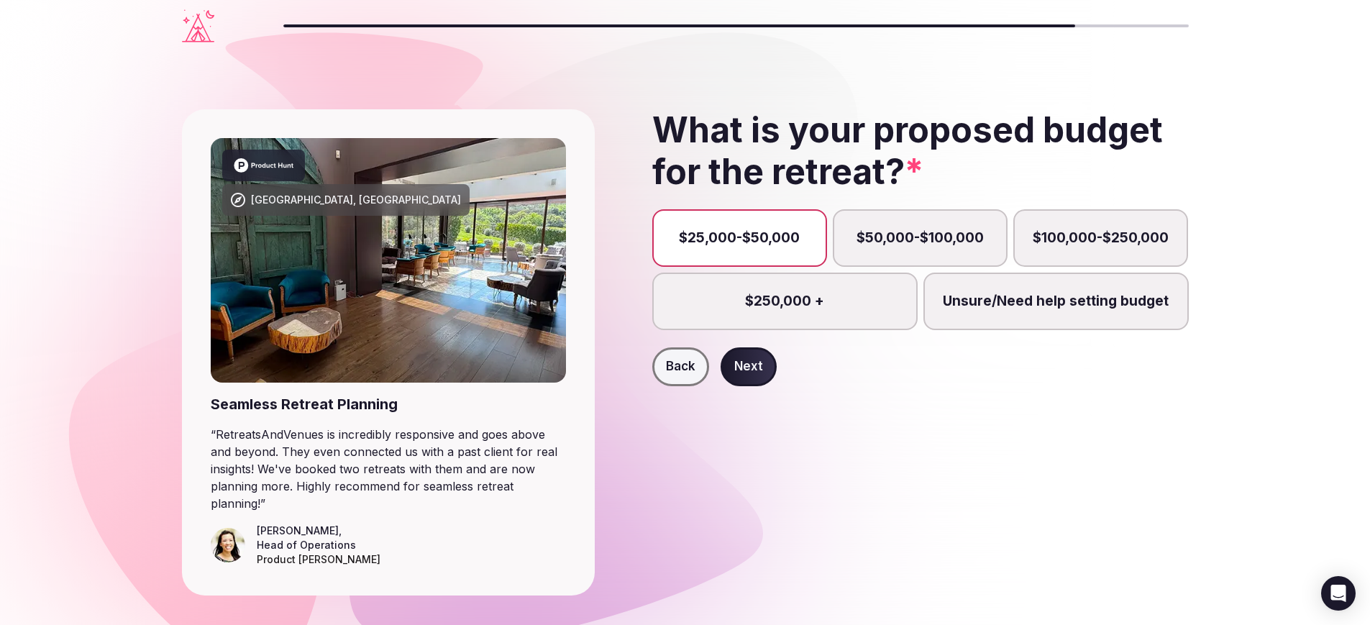
click at [779, 267] on label "$25,000-$50,000" at bounding box center [739, 238] width 175 height 58
click at [754, 252] on button "$25,000-$50,000" at bounding box center [746, 245] width 14 height 14
click at [951, 267] on label "$50,000-$100,000" at bounding box center [920, 238] width 175 height 58
click at [755, 267] on label "$25,000-$50,000" at bounding box center [739, 238] width 175 height 58
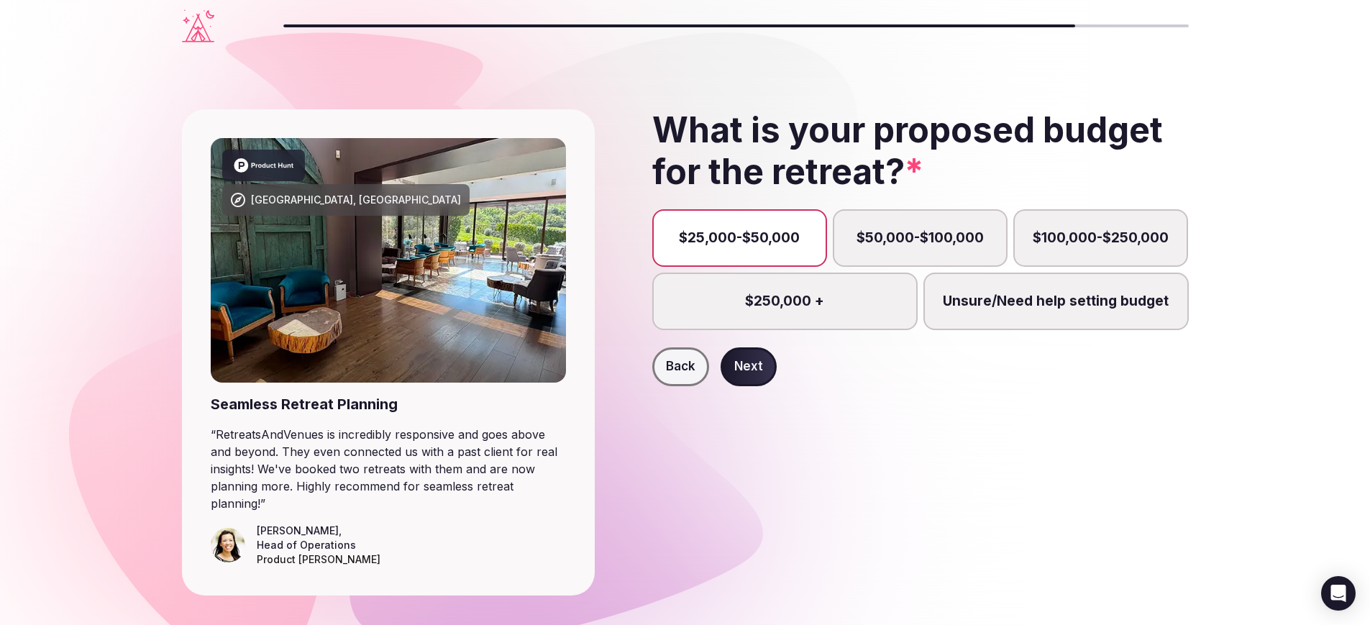
click at [754, 252] on button "$25,000-$50,000" at bounding box center [746, 244] width 14 height 14
click at [777, 386] on button "Next" at bounding box center [748, 366] width 56 height 39
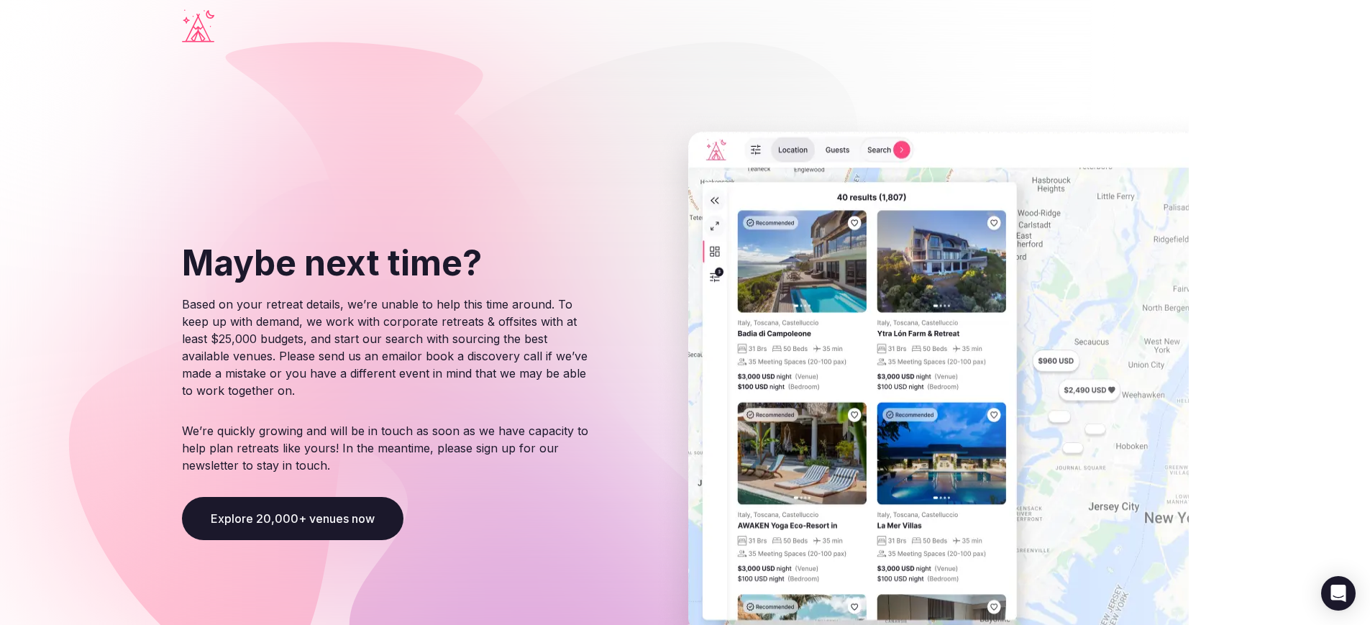
click at [306, 540] on button "Explore 20,000+ venues now" at bounding box center [292, 518] width 221 height 43
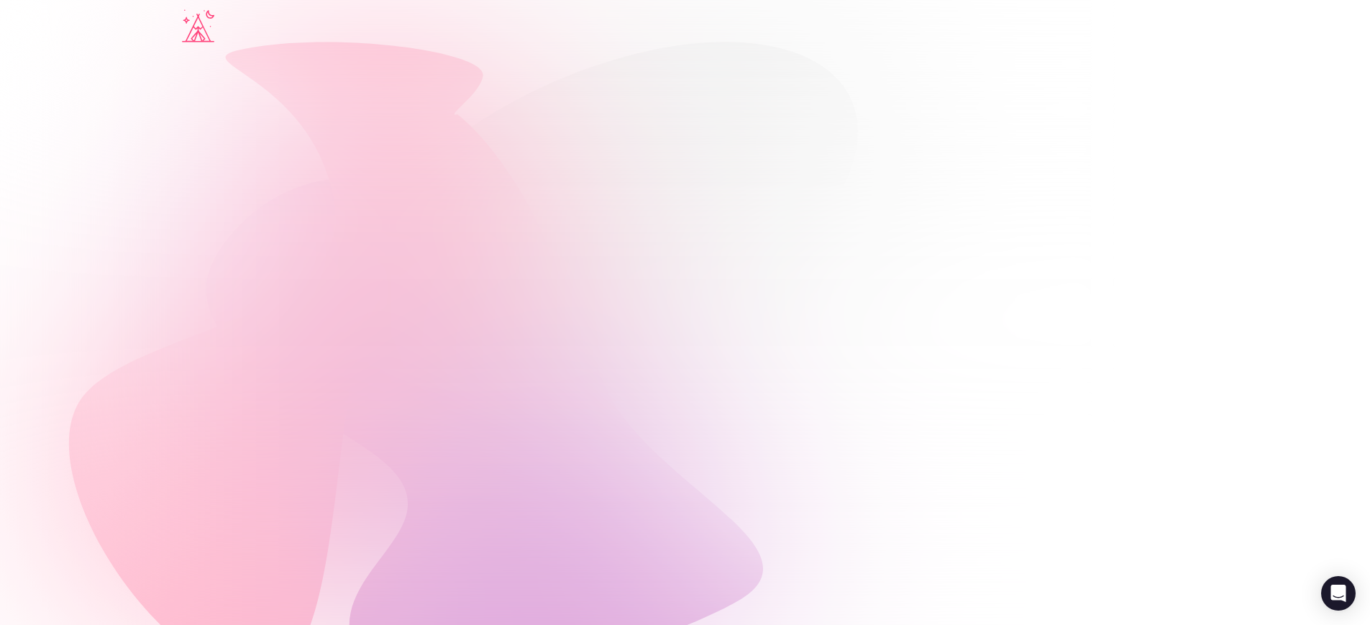
scroll to position [77, 0]
